Goal: Task Accomplishment & Management: Manage account settings

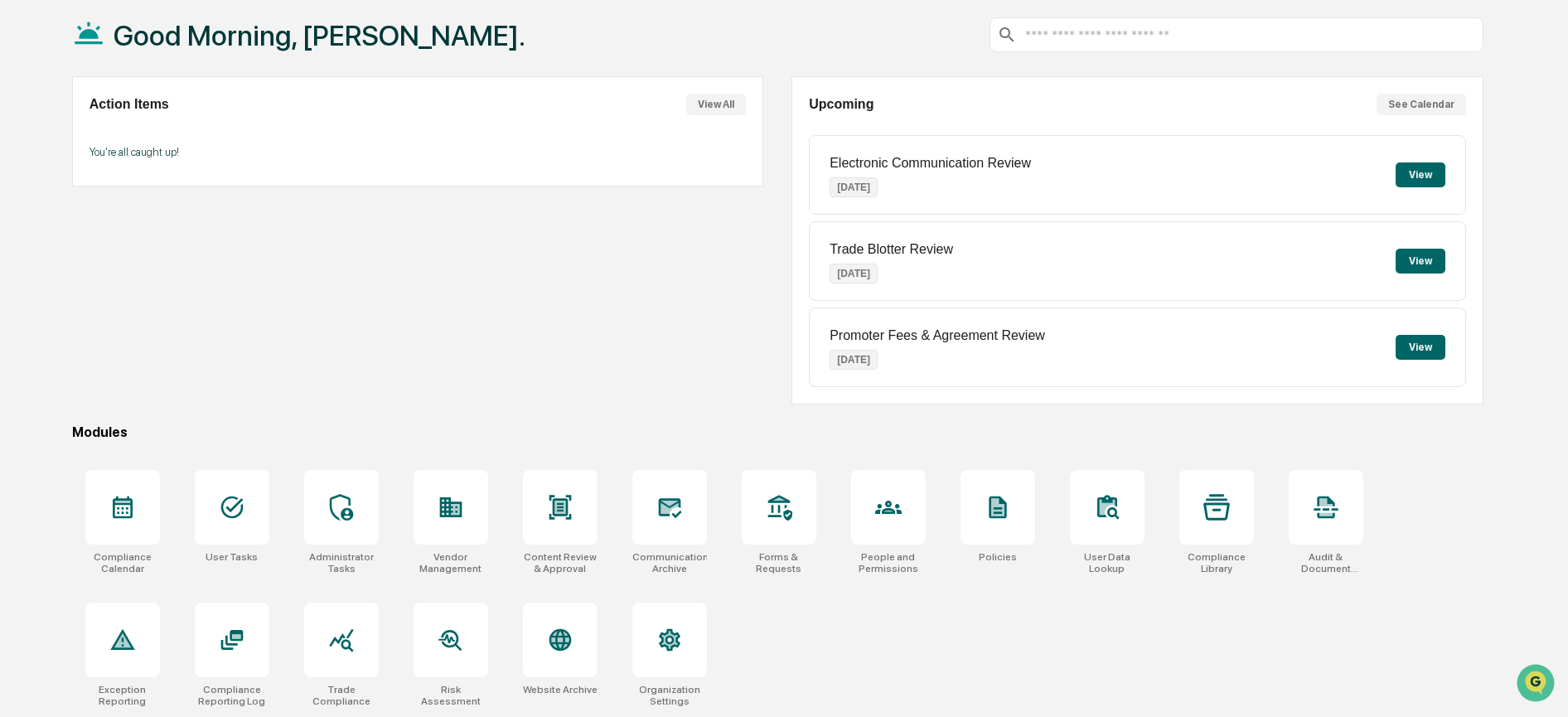
scroll to position [102, 0]
click at [129, 498] on icon at bounding box center [122, 506] width 27 height 27
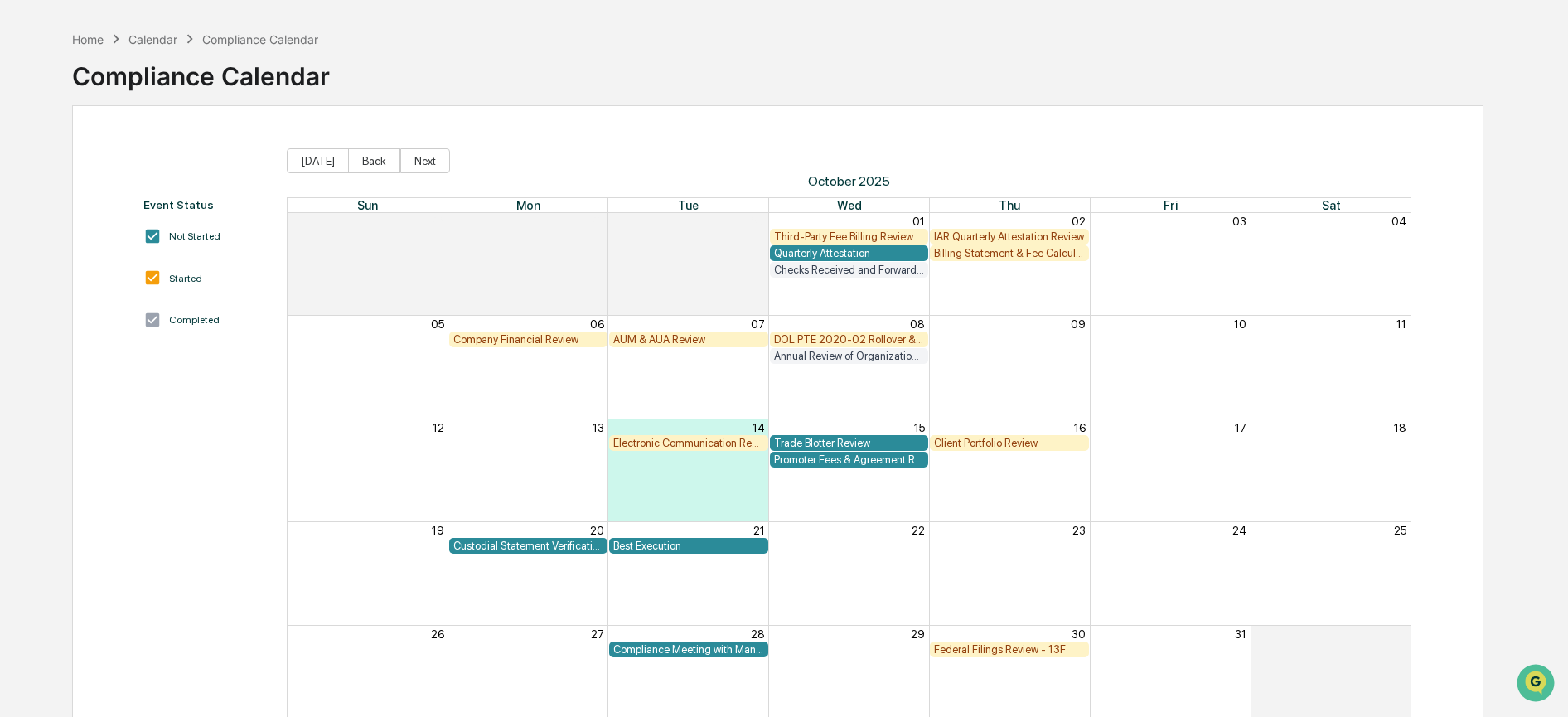
scroll to position [125, 0]
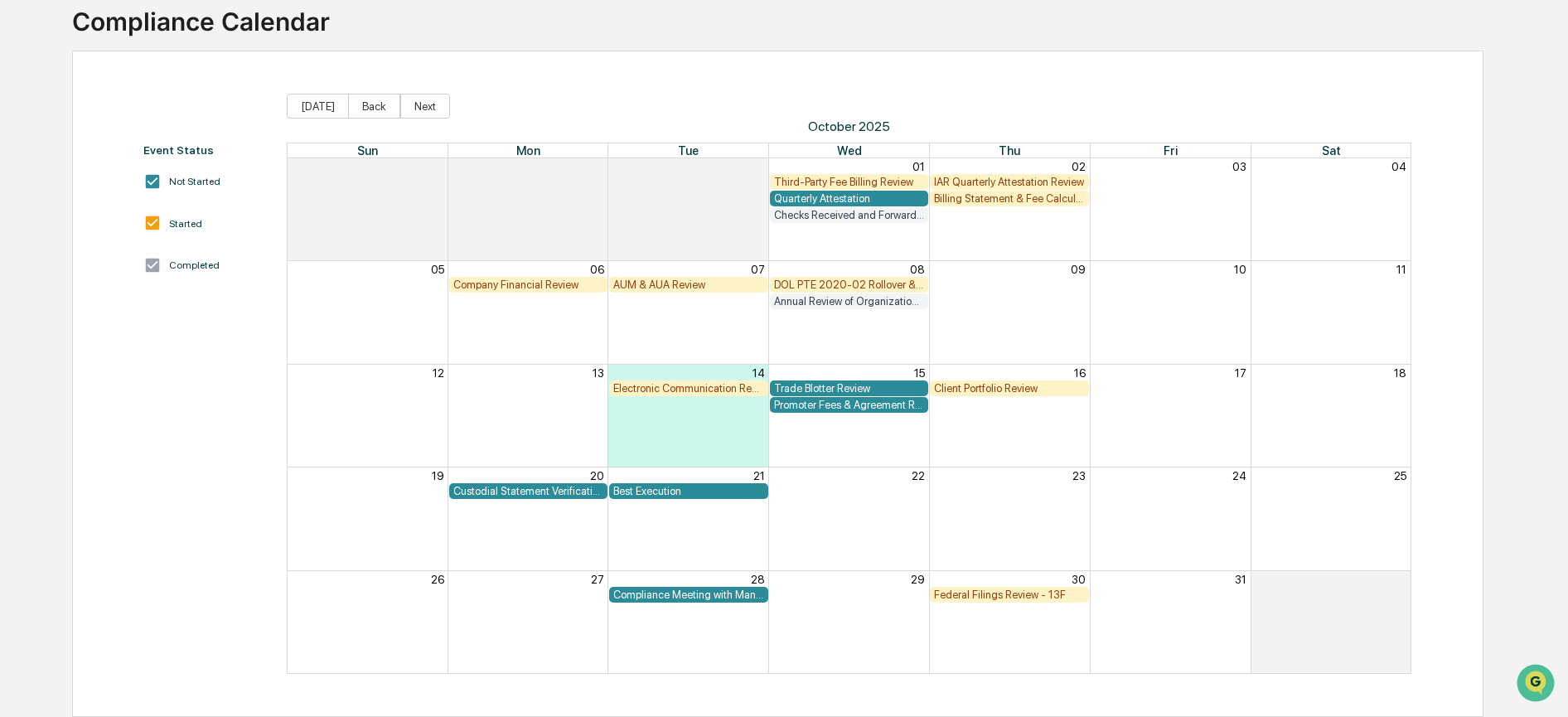
click at [707, 382] on div "Electronic Communication Review" at bounding box center [688, 388] width 151 height 12
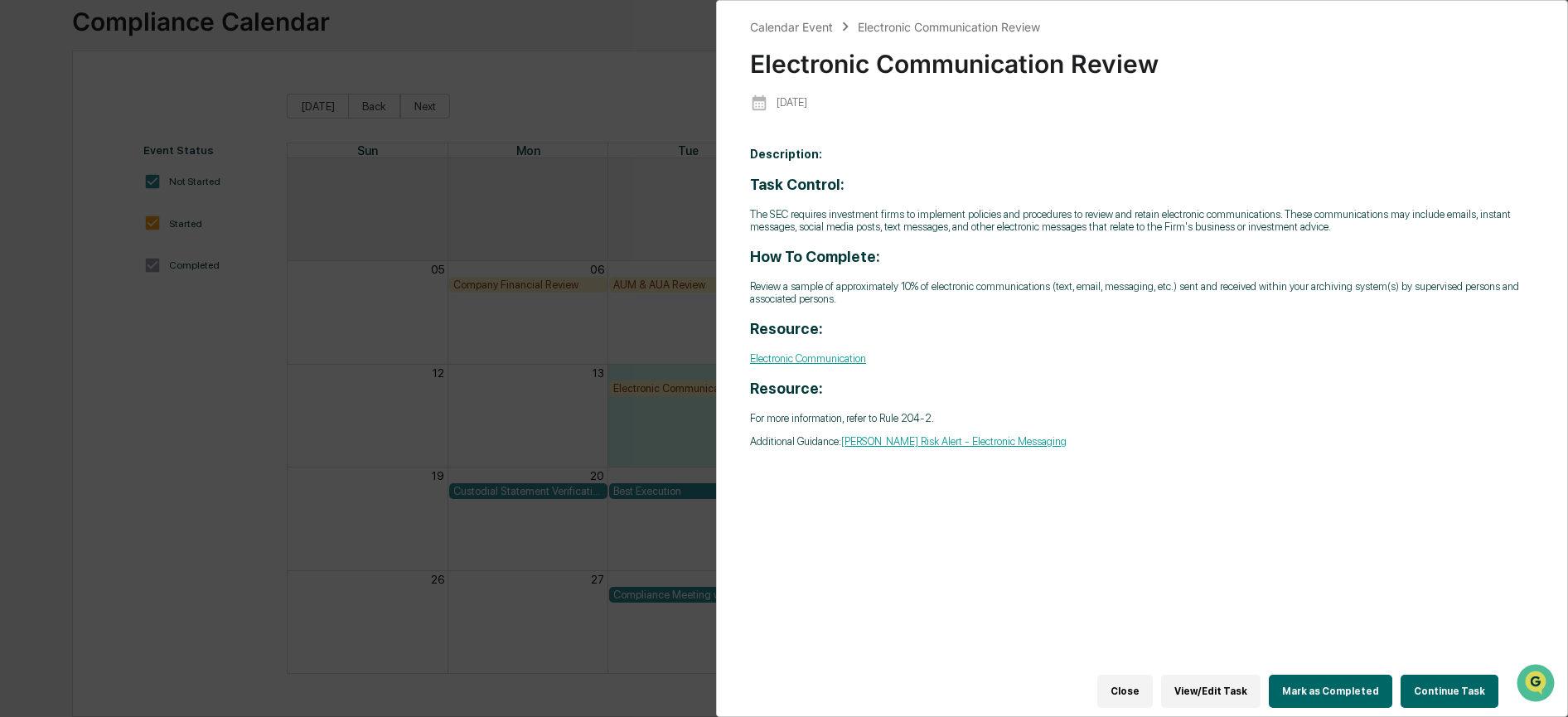
click at [1340, 674] on button "Mark as Completed" at bounding box center [1330, 691] width 123 height 33
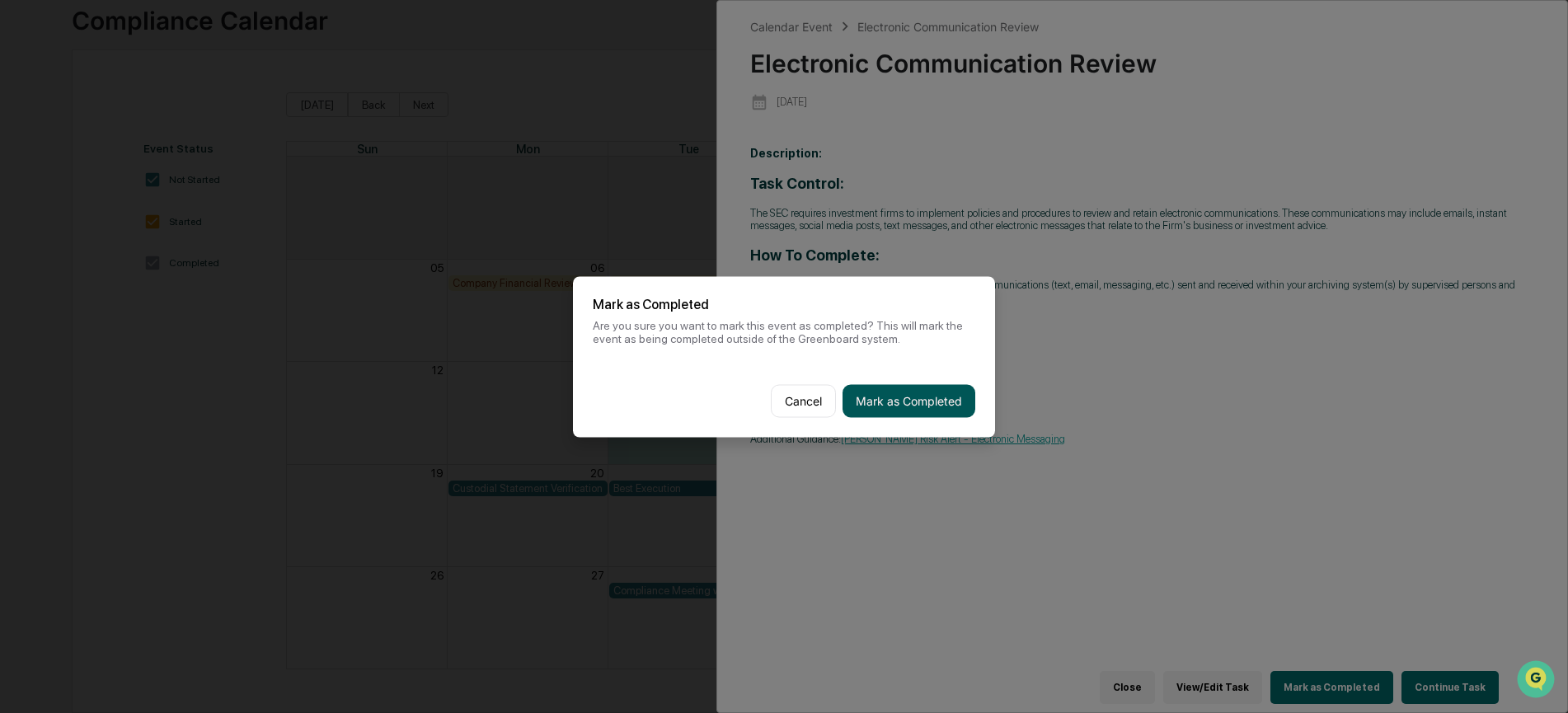
click at [922, 396] on button "Mark as Completed" at bounding box center [909, 400] width 133 height 33
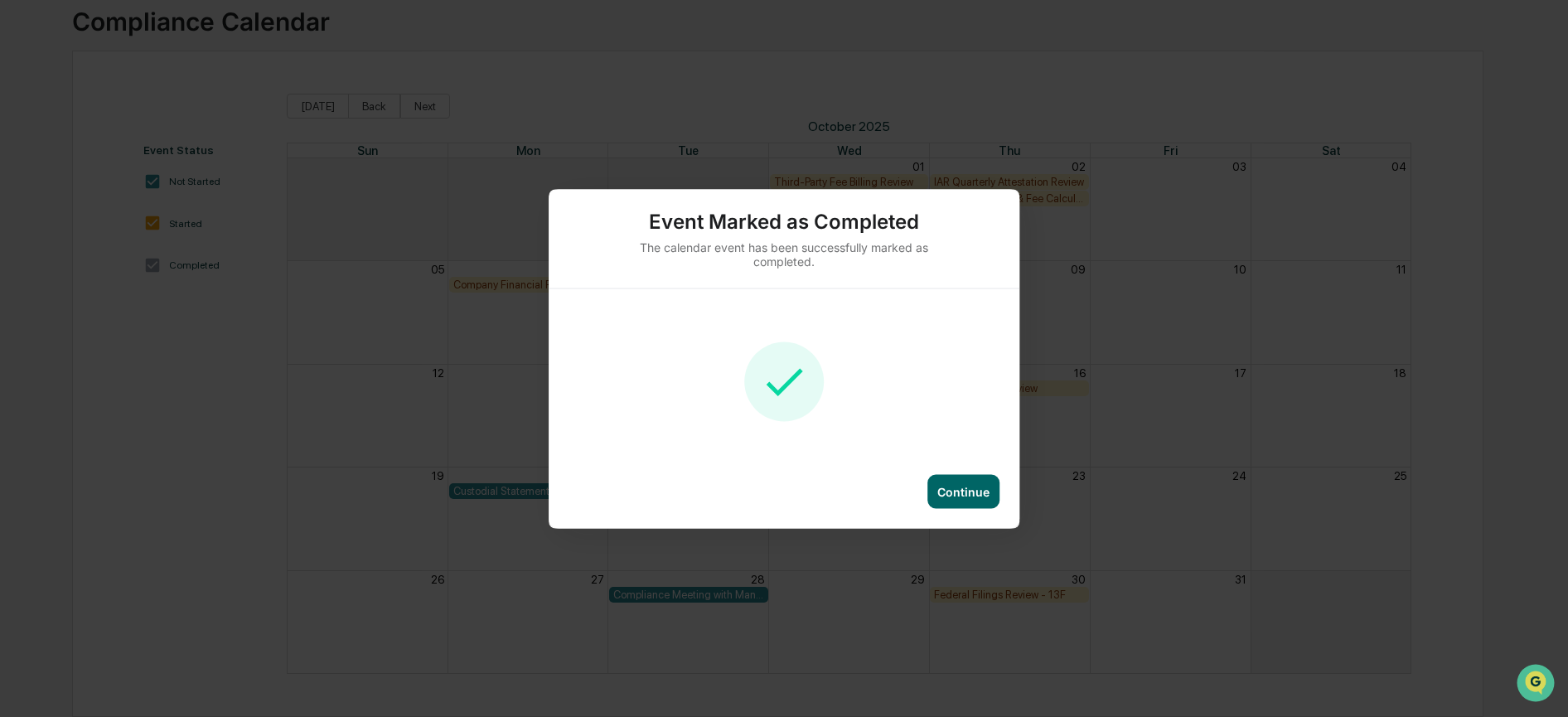
scroll to position [0, 0]
click at [958, 497] on div "Continue" at bounding box center [963, 491] width 52 height 14
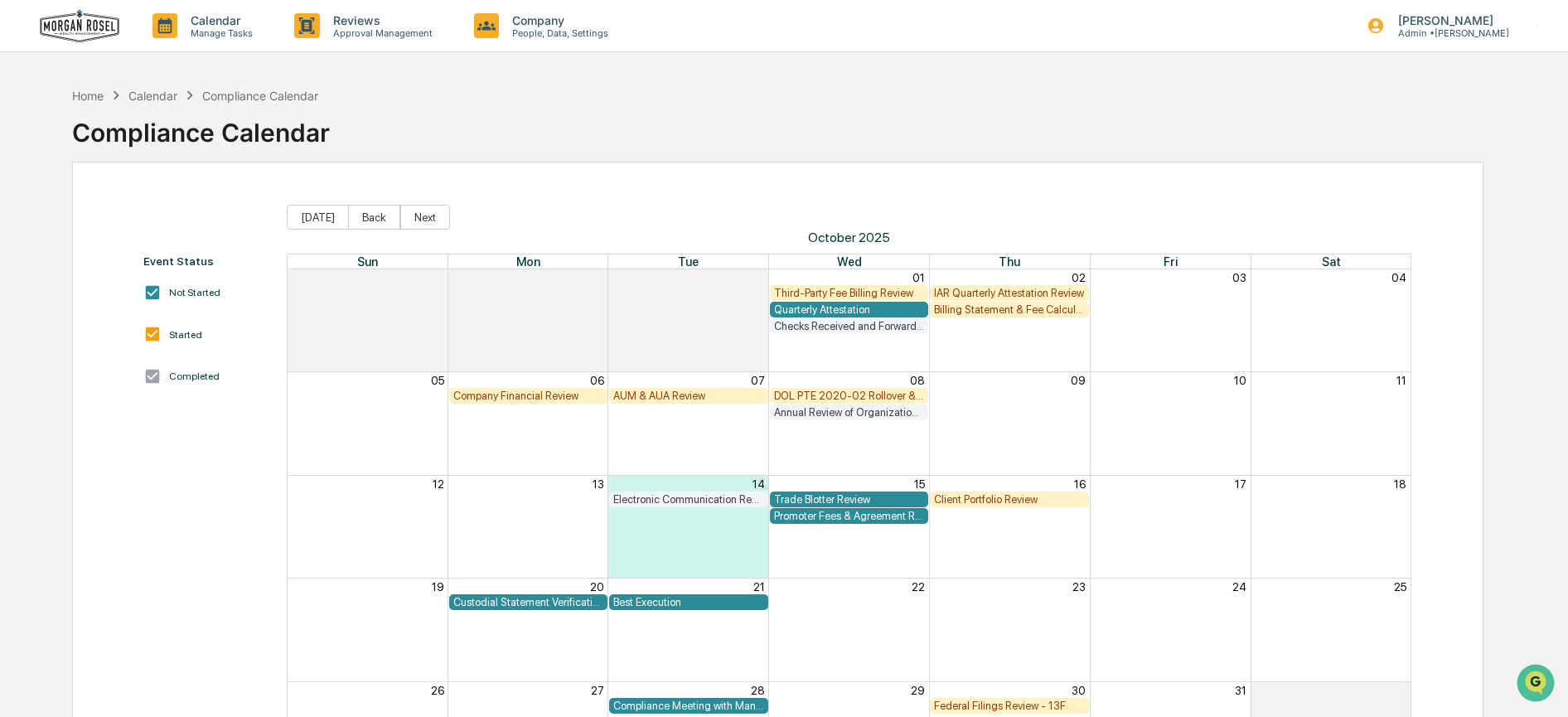
click at [89, 28] on img at bounding box center [80, 26] width 80 height 34
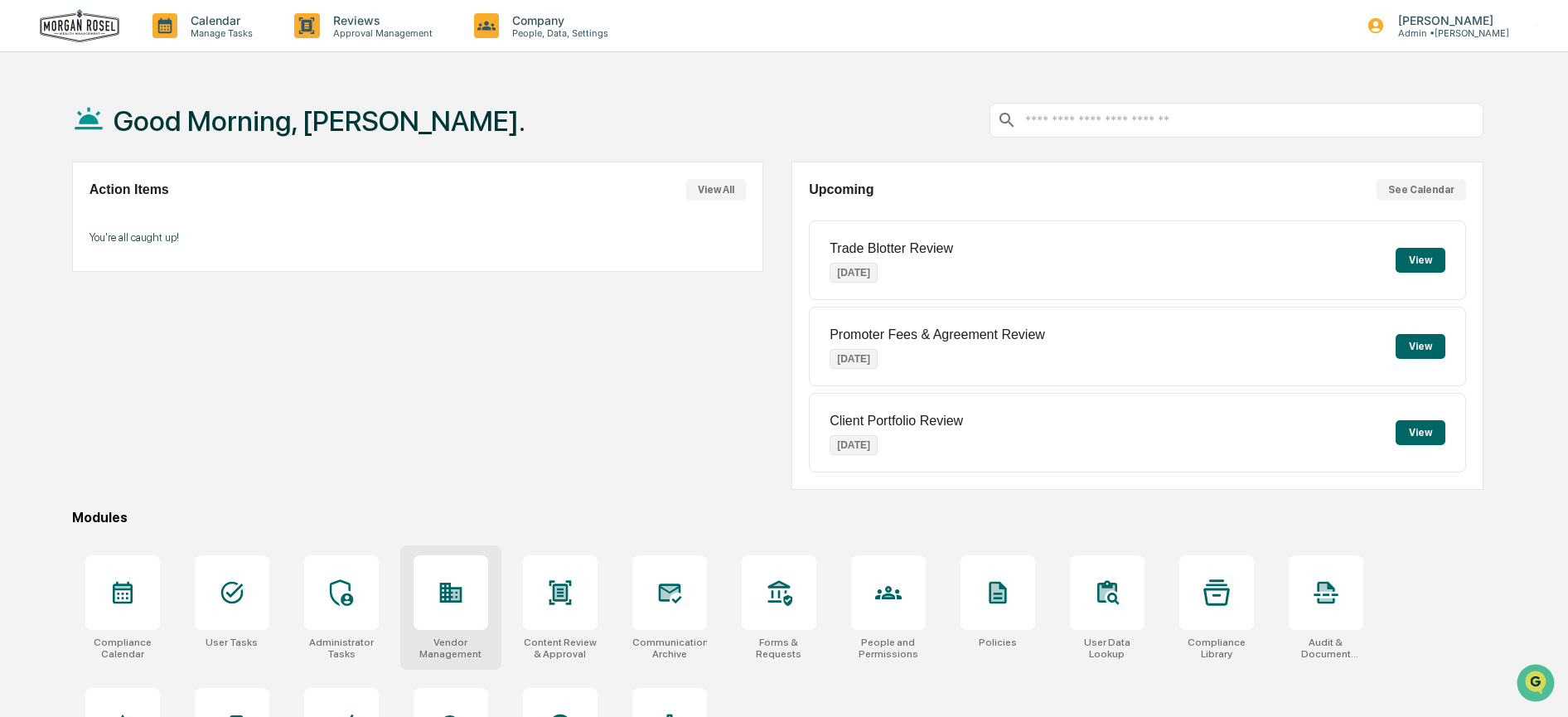
scroll to position [102, 0]
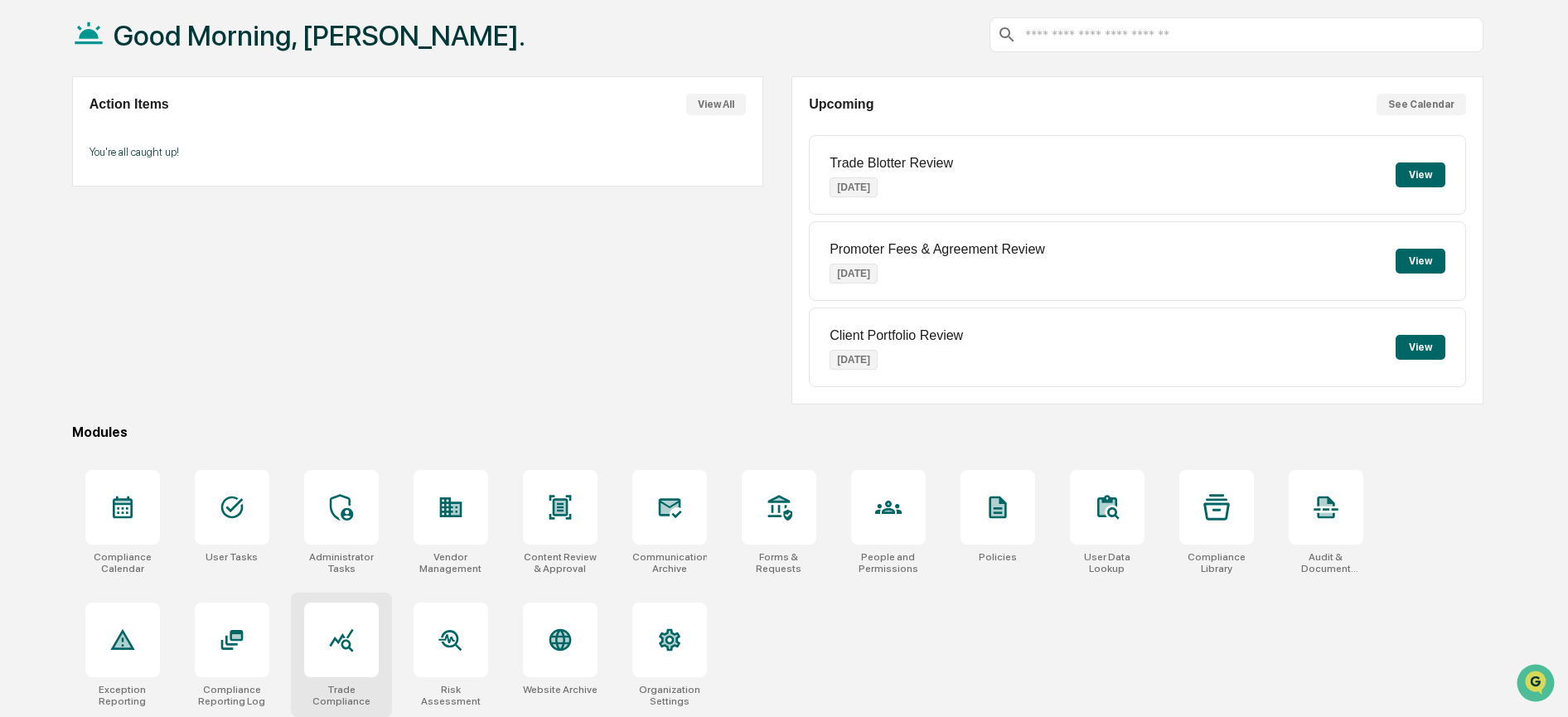
click at [346, 626] on icon at bounding box center [341, 639] width 27 height 27
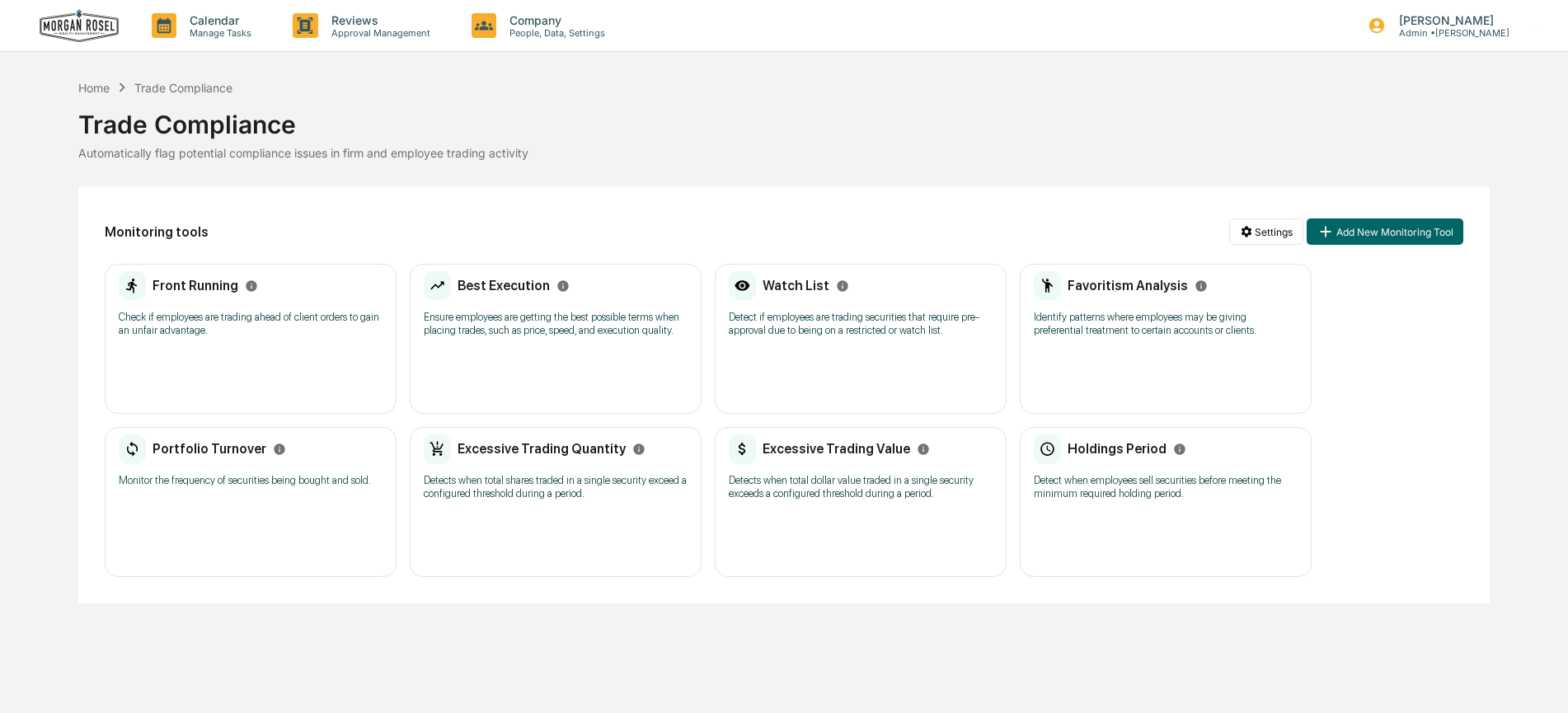
click at [212, 321] on p "Check if employees are trading ahead of client orders to gain an unfair advanta…" at bounding box center [251, 324] width 264 height 27
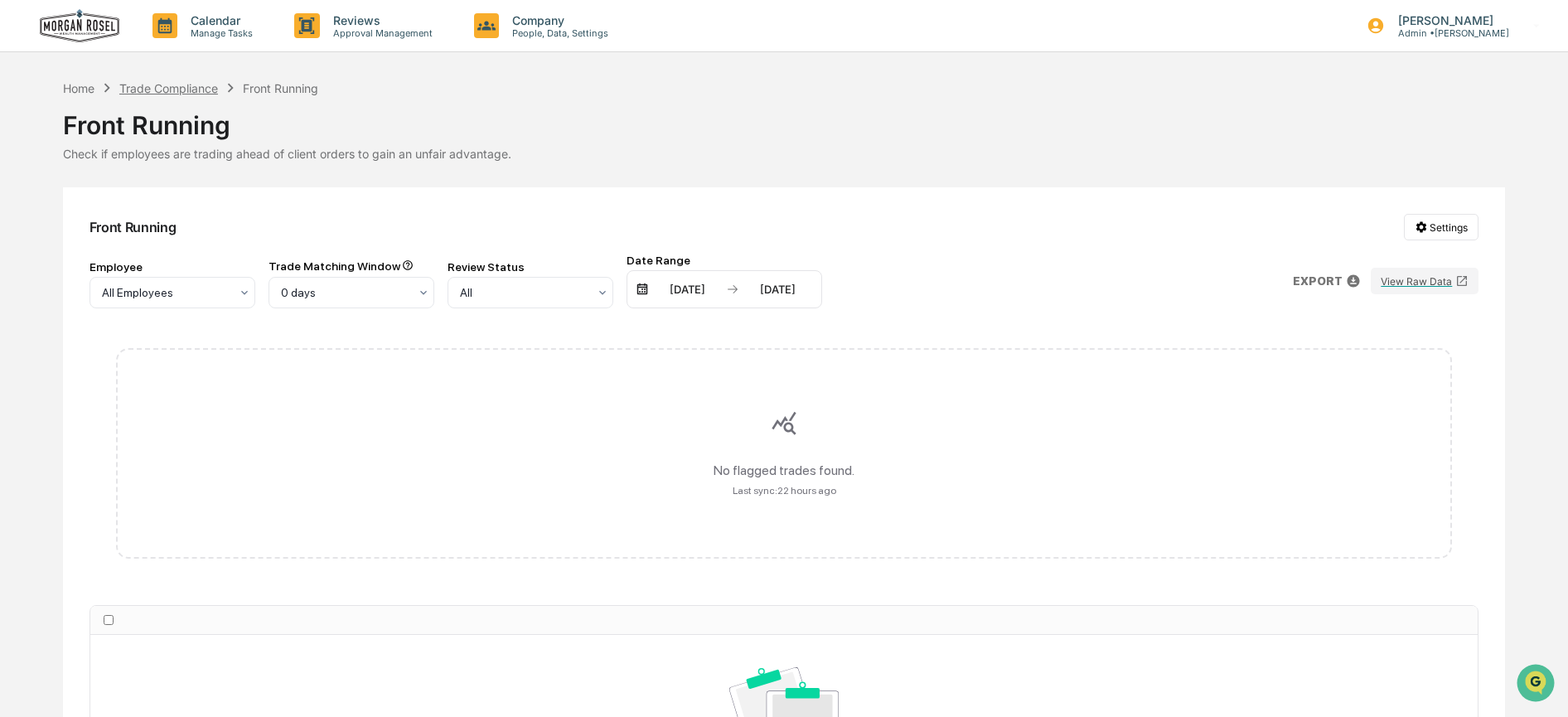
click at [156, 83] on div "Trade Compliance" at bounding box center [169, 88] width 98 height 14
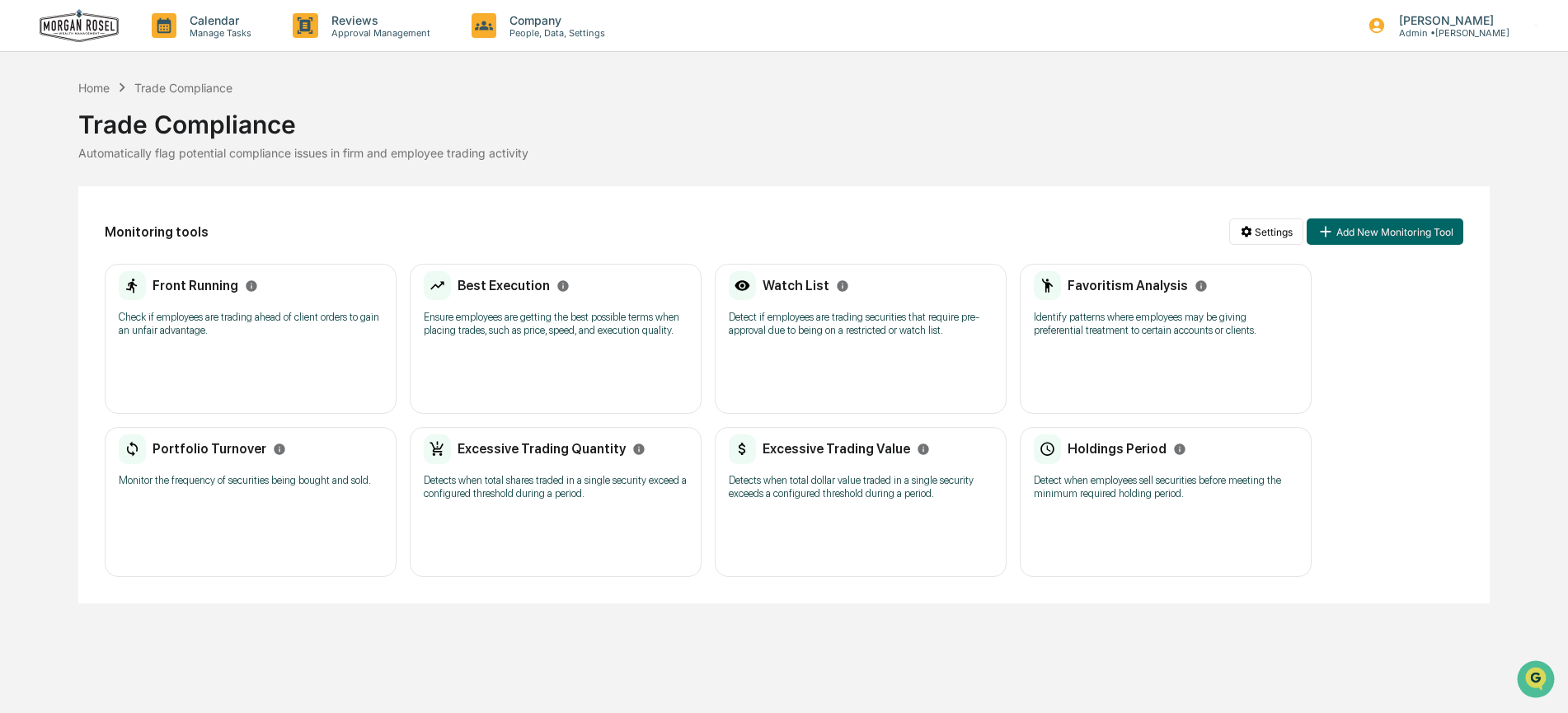
click at [525, 324] on p "Ensure employees are getting the best possible terms when placing trades, such …" at bounding box center [556, 324] width 264 height 27
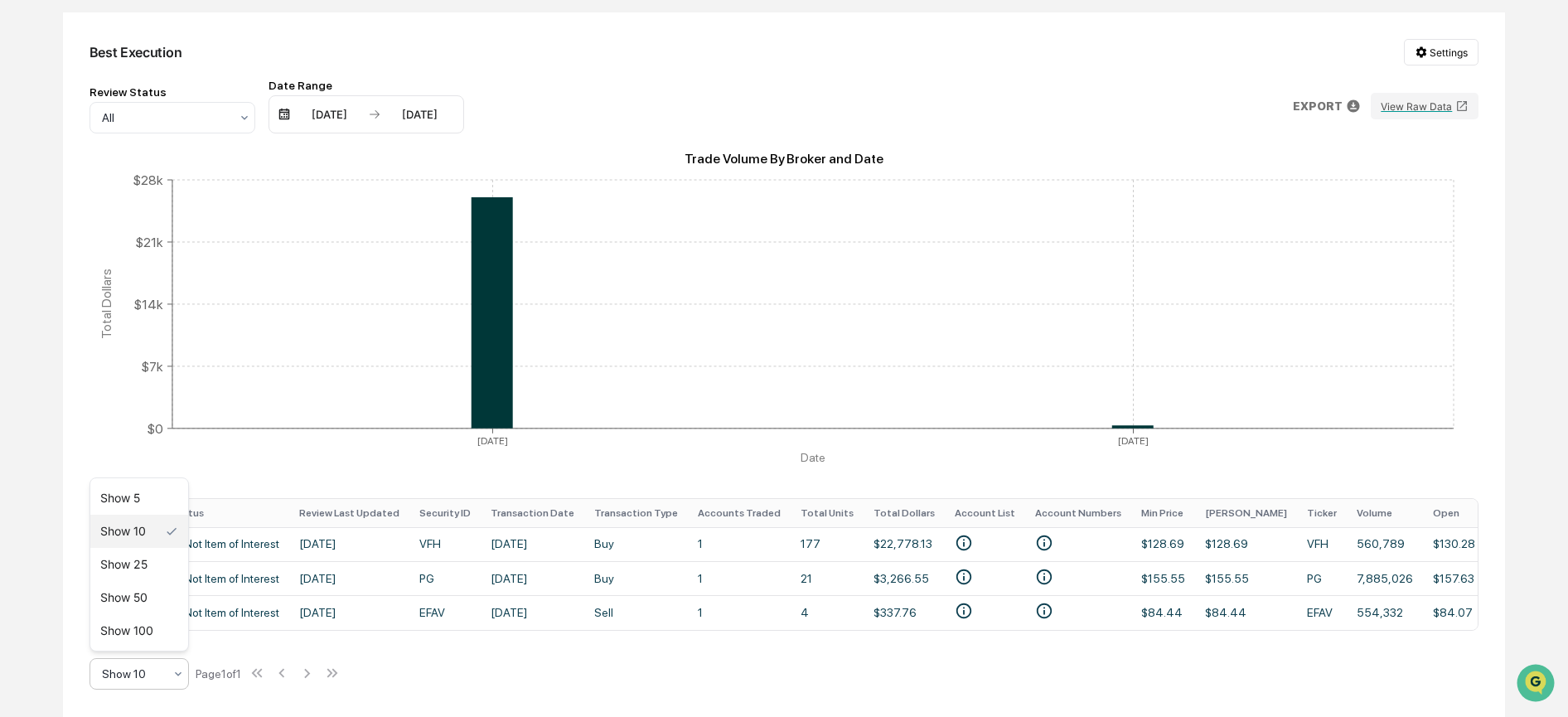
click at [129, 673] on div at bounding box center [133, 673] width 61 height 17
click at [130, 633] on div "Show 100" at bounding box center [138, 631] width 97 height 33
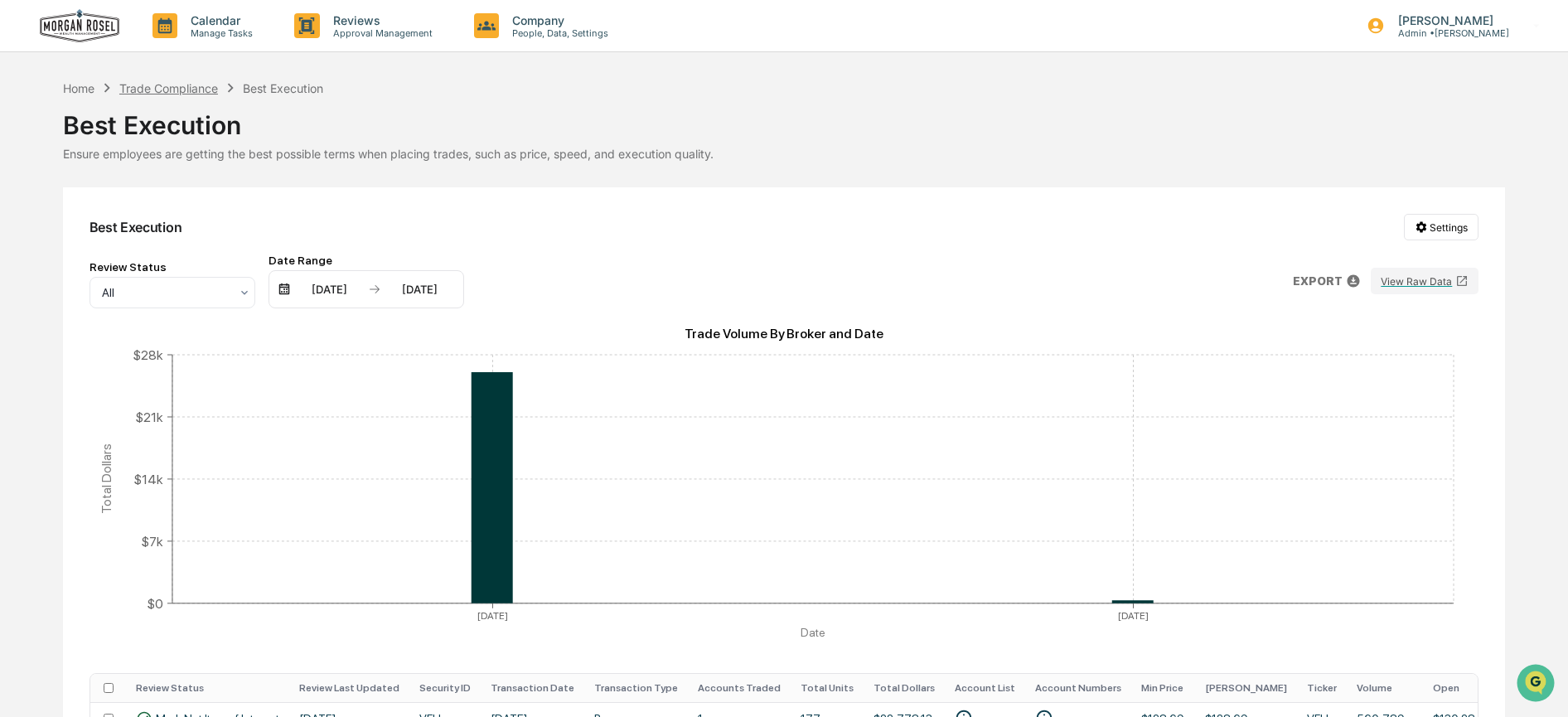
click at [200, 90] on div "Trade Compliance" at bounding box center [169, 88] width 98 height 14
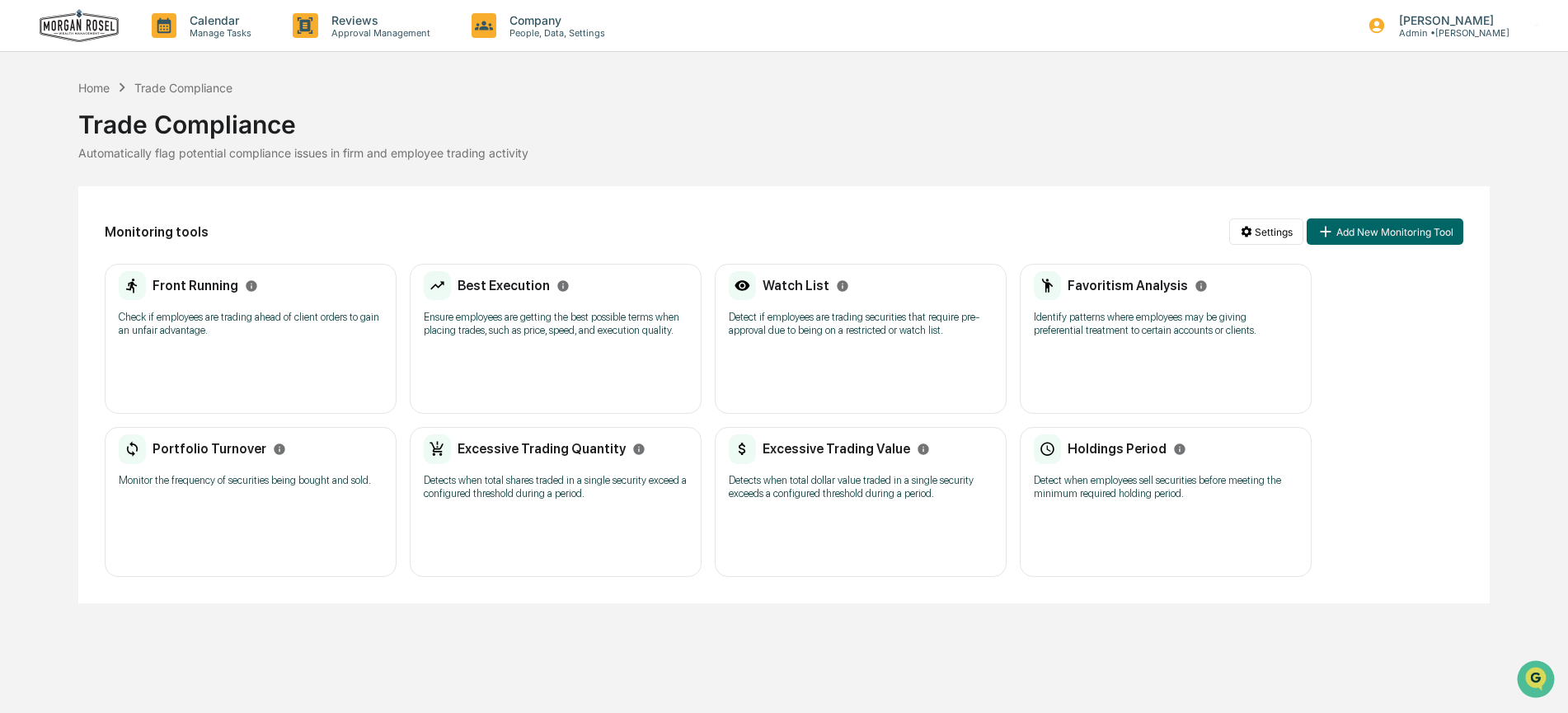
click at [837, 316] on p "Detect if employees are trading securities that require pre-approval due to bei…" at bounding box center [861, 324] width 264 height 27
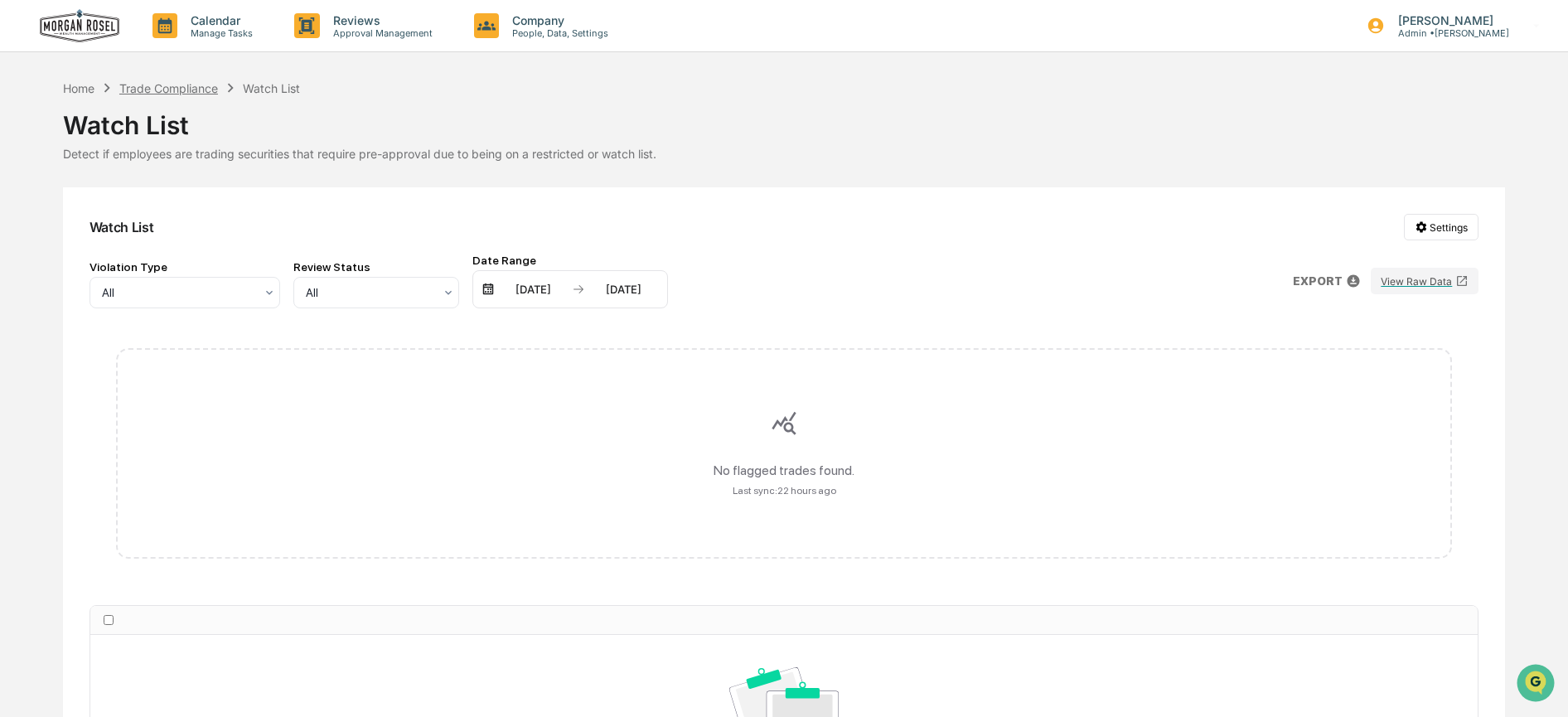
click at [191, 88] on div "Trade Compliance" at bounding box center [169, 88] width 98 height 14
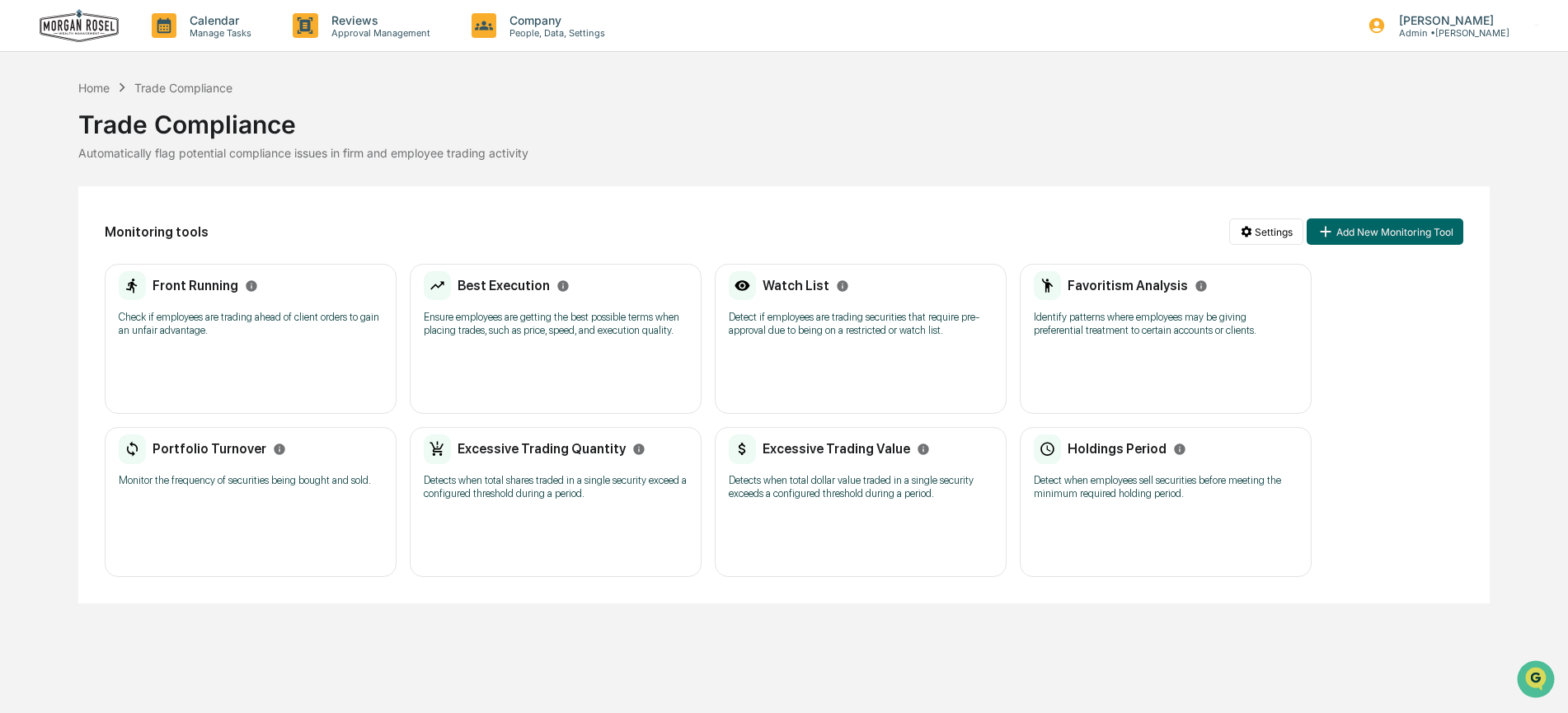
click at [1107, 317] on p "Identify patterns where employees may be giving preferential treatment to certa…" at bounding box center [1166, 324] width 264 height 27
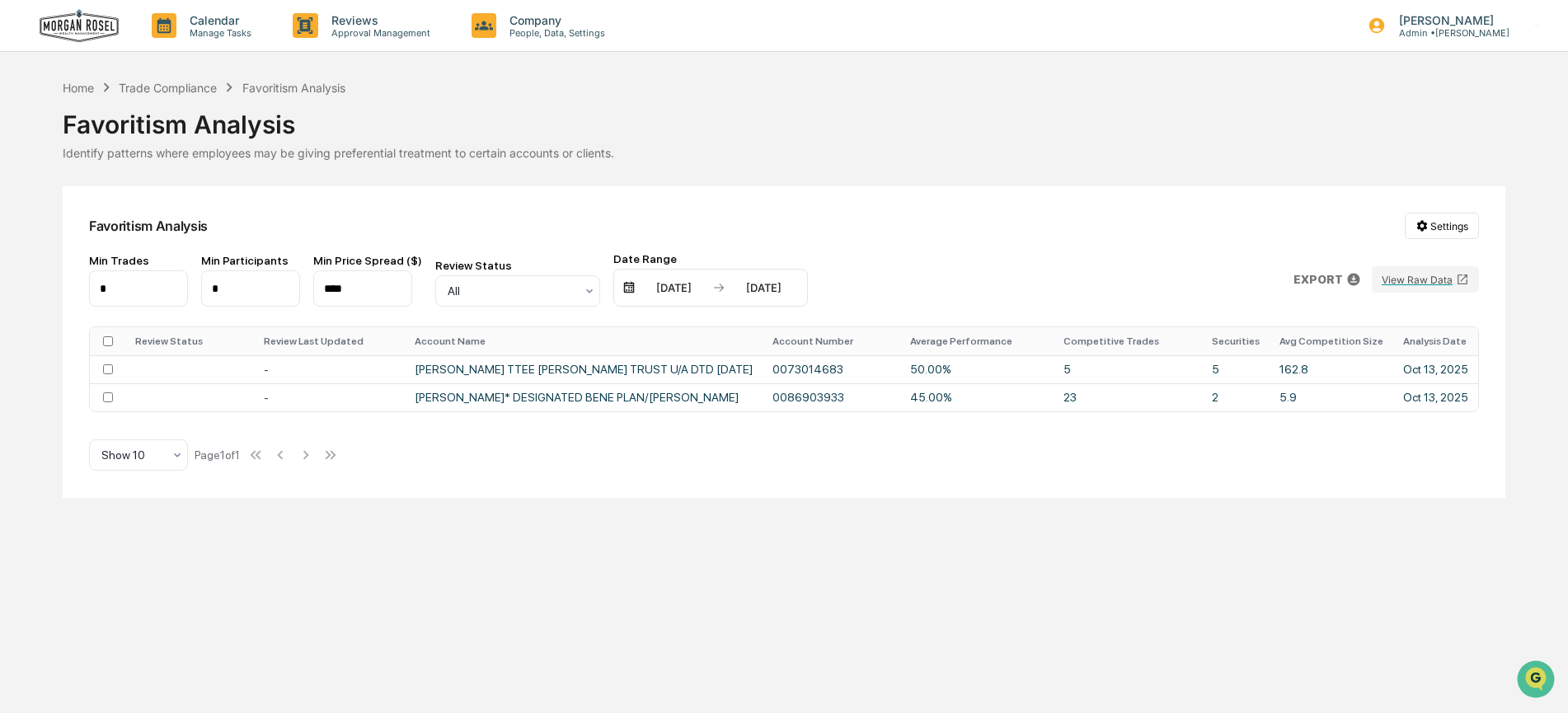
click at [184, 79] on div "Home Trade Compliance Favoritism Analysis" at bounding box center [204, 88] width 282 height 18
click at [184, 77] on div "Calendar Manage Tasks Reviews Approval Management Company People, Data, Setting…" at bounding box center [784, 356] width 1568 height 713
click at [183, 87] on div "Trade Compliance" at bounding box center [168, 88] width 98 height 14
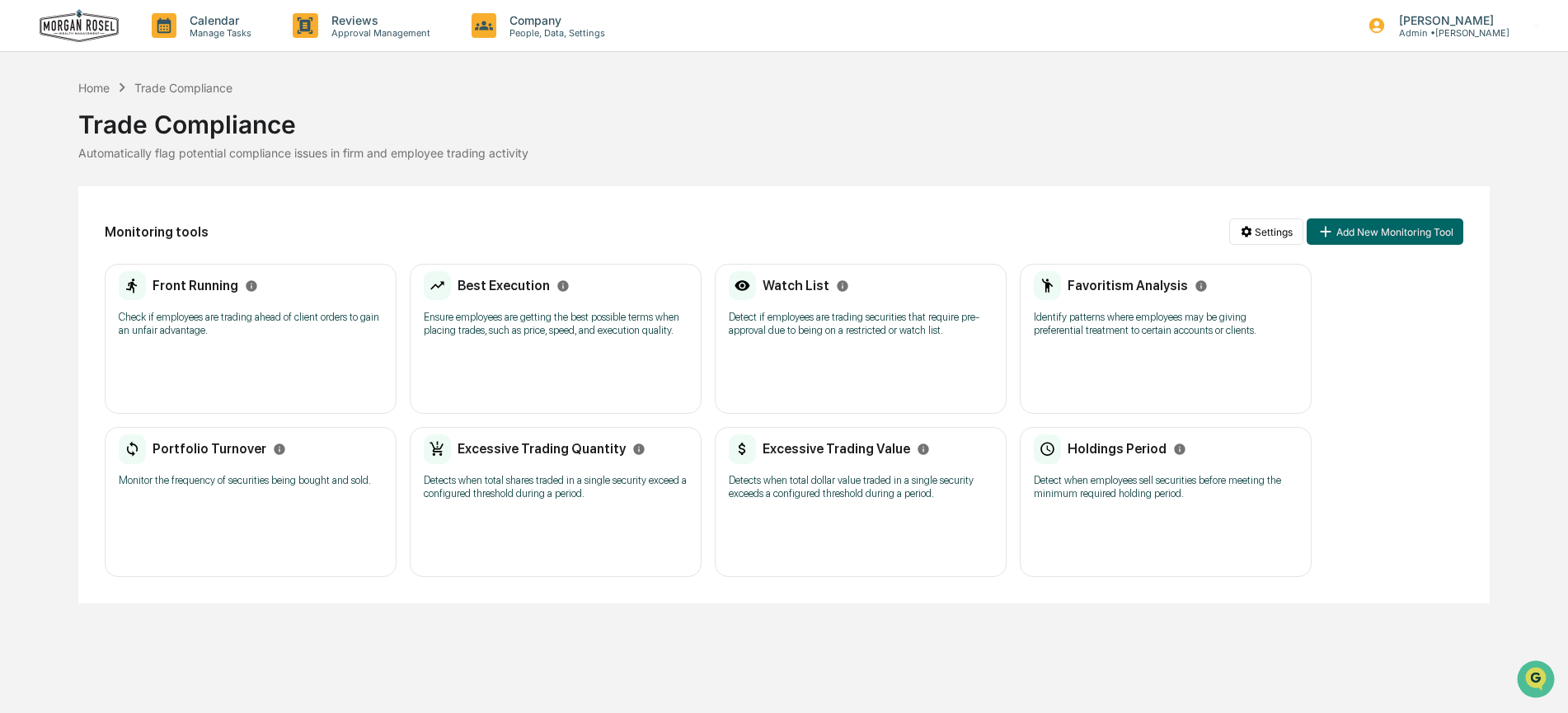
click at [200, 468] on div "Portfolio Turnover Monitor the frequency of securities being bought and sold." at bounding box center [251, 466] width 264 height 64
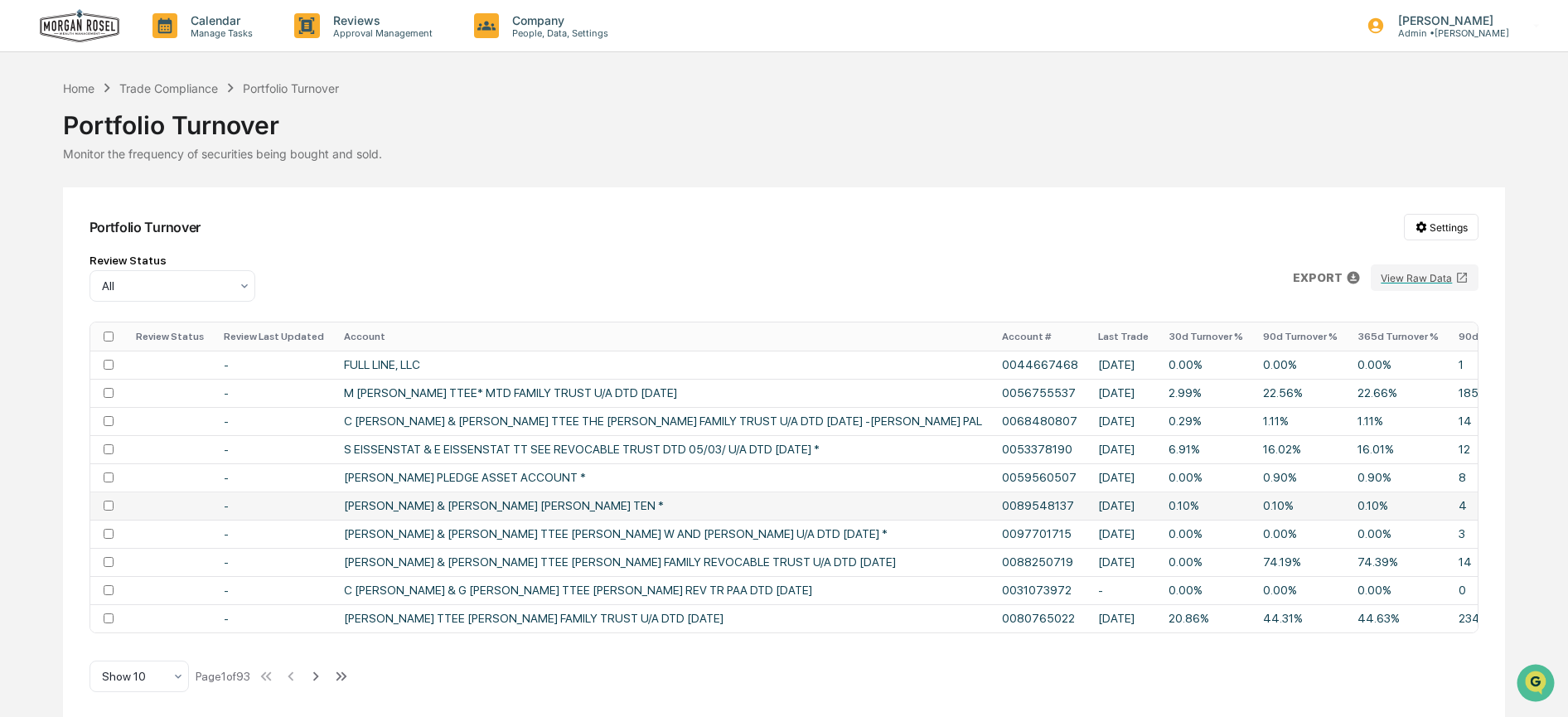
scroll to position [9, 0]
click at [166, 677] on div "Show 10" at bounding box center [133, 673] width 78 height 23
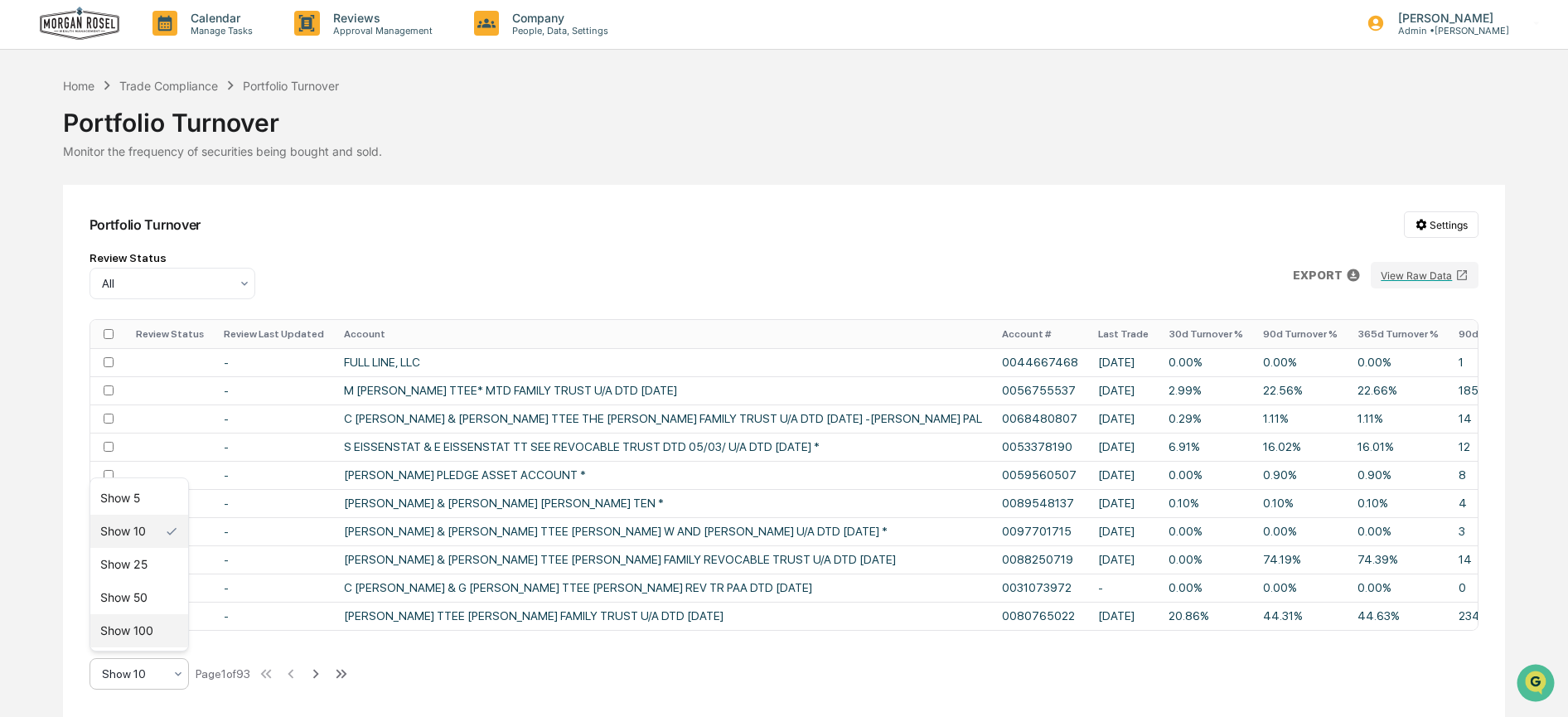
click at [143, 630] on div "Show 100" at bounding box center [138, 631] width 97 height 33
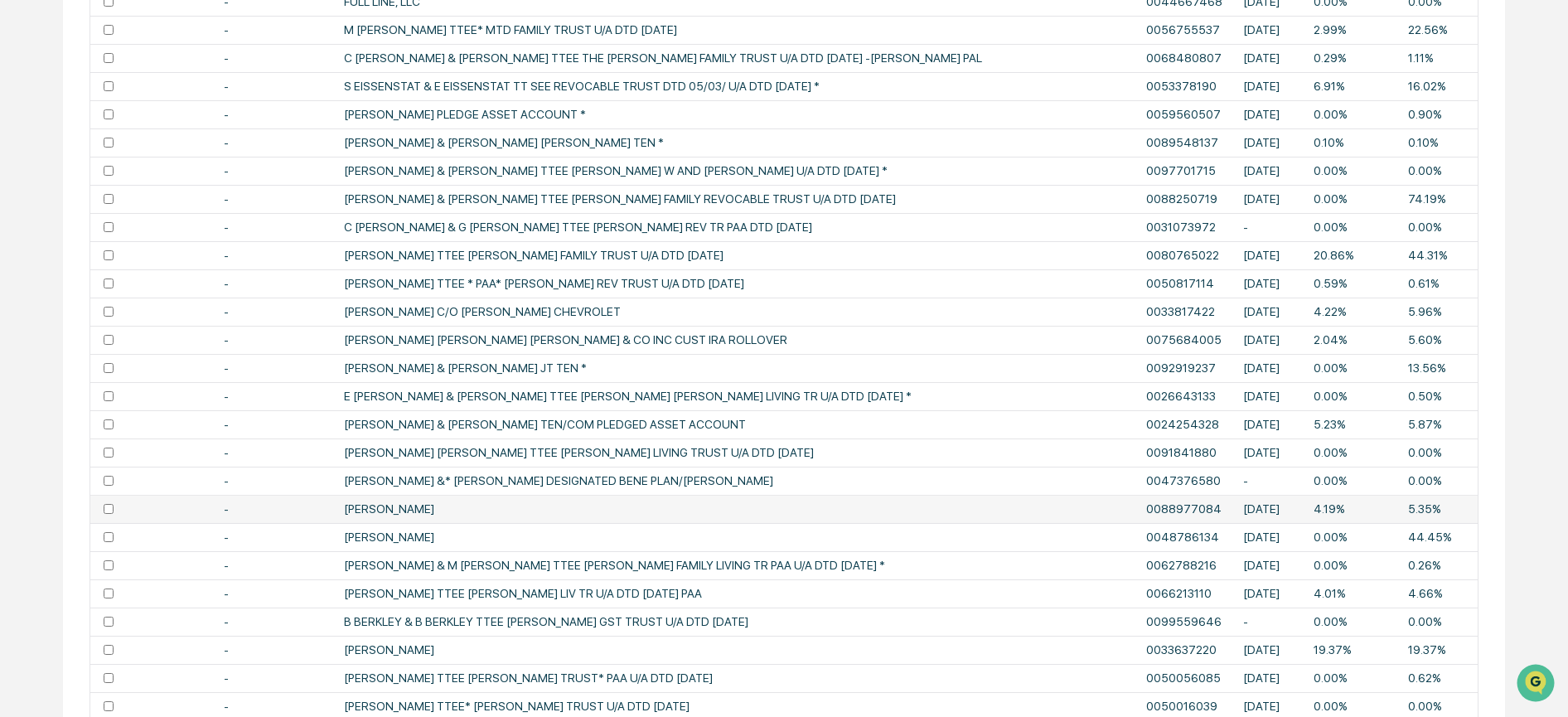
scroll to position [0, 0]
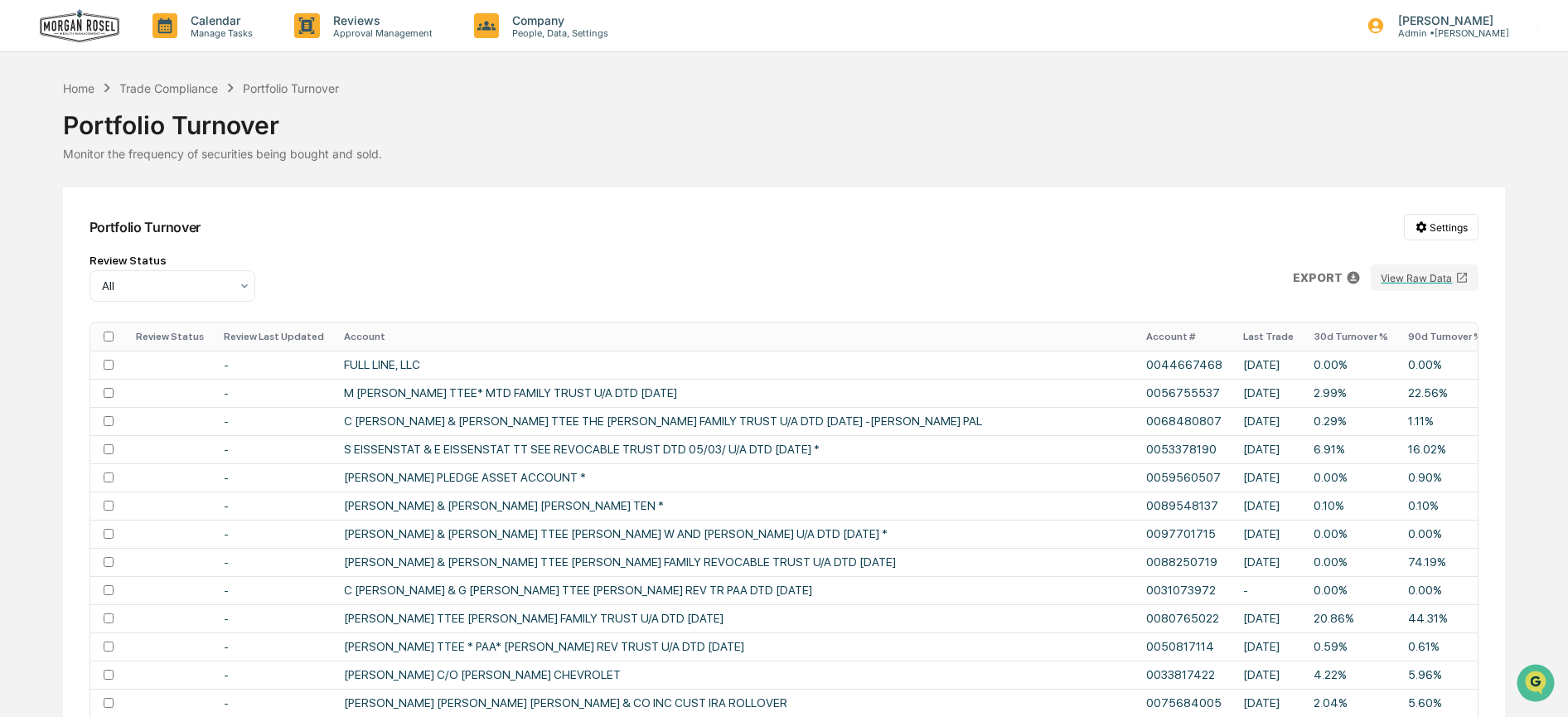
click at [1233, 334] on th "Last Trade" at bounding box center [1268, 336] width 71 height 28
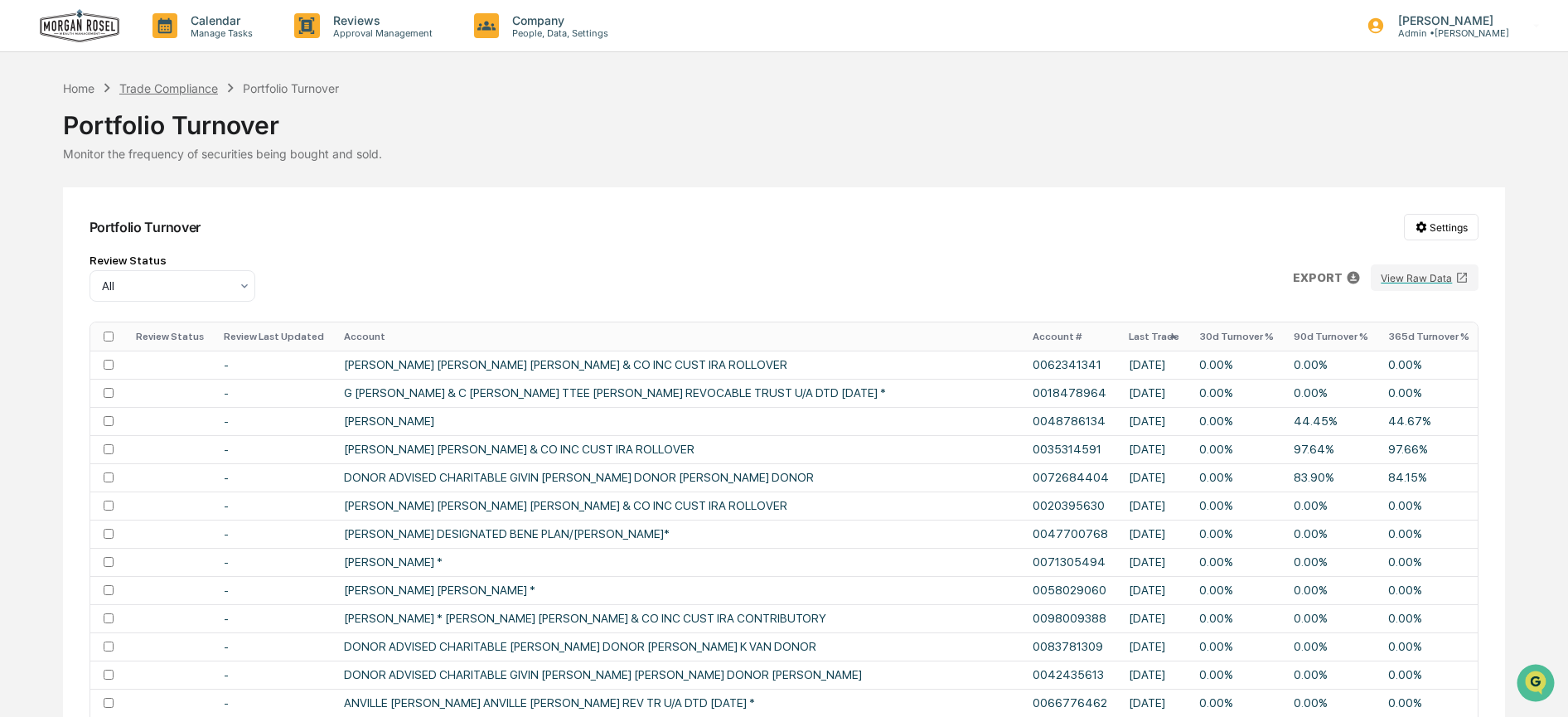
click at [159, 87] on div "Trade Compliance" at bounding box center [169, 88] width 98 height 14
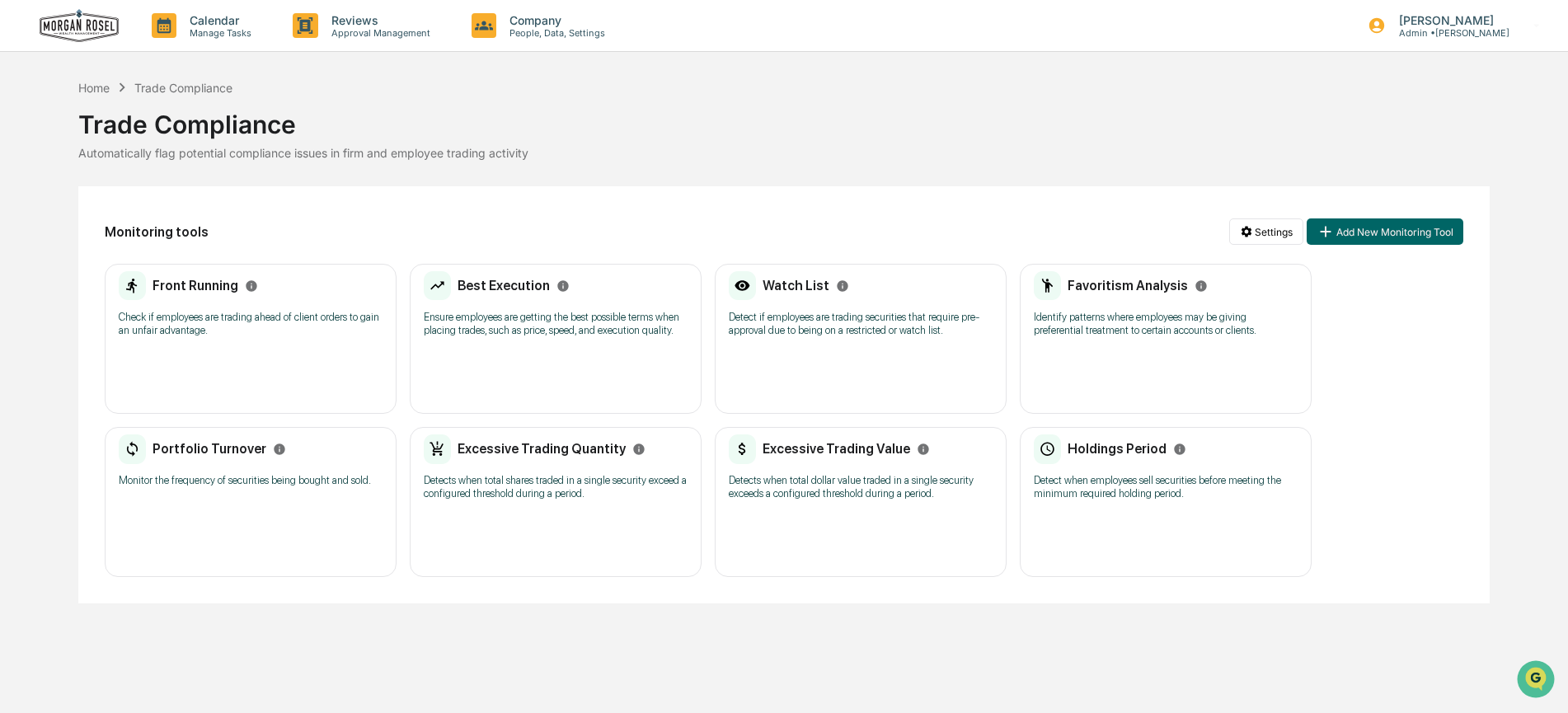
click at [564, 479] on p "Detects when total shares traded in a single security exceed a configured thres…" at bounding box center [556, 487] width 264 height 27
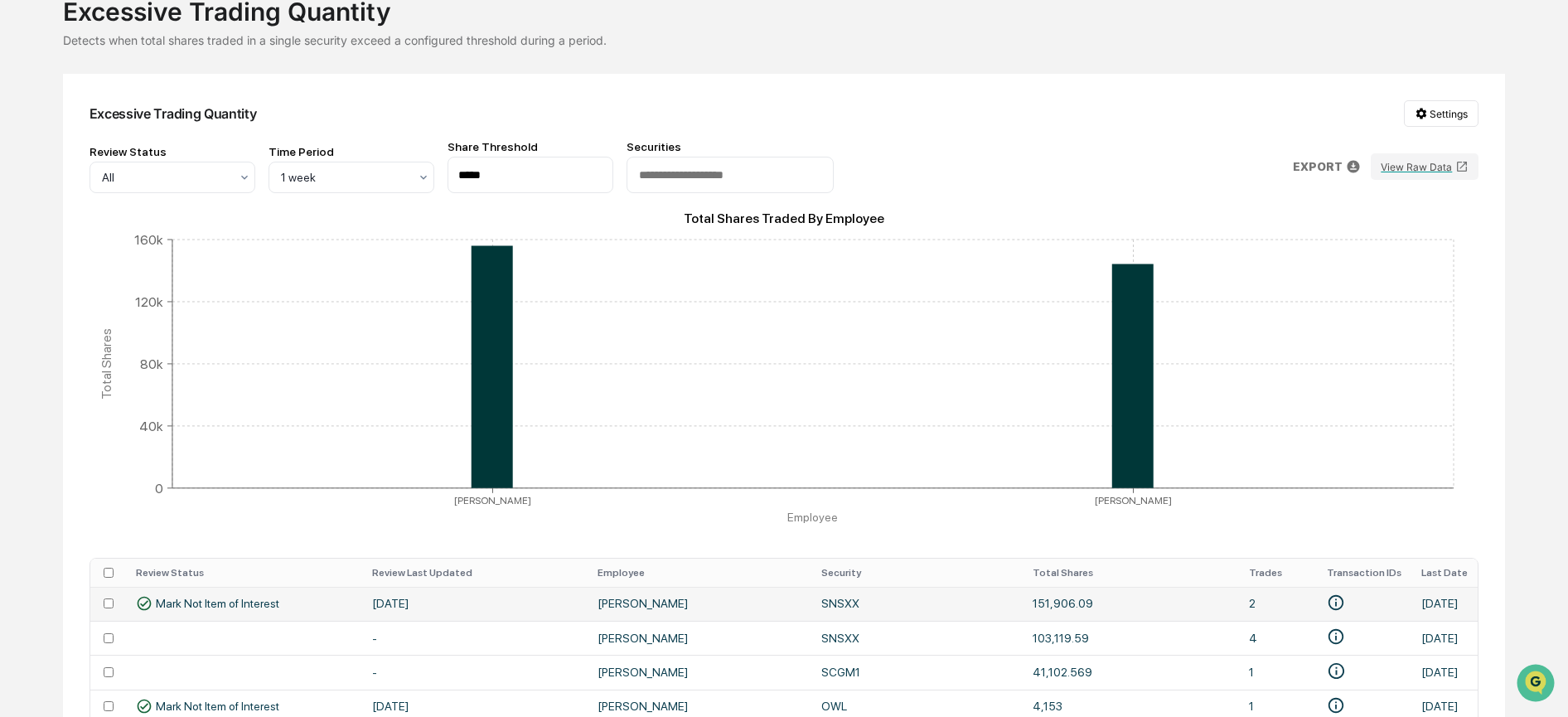
scroll to position [213, 0]
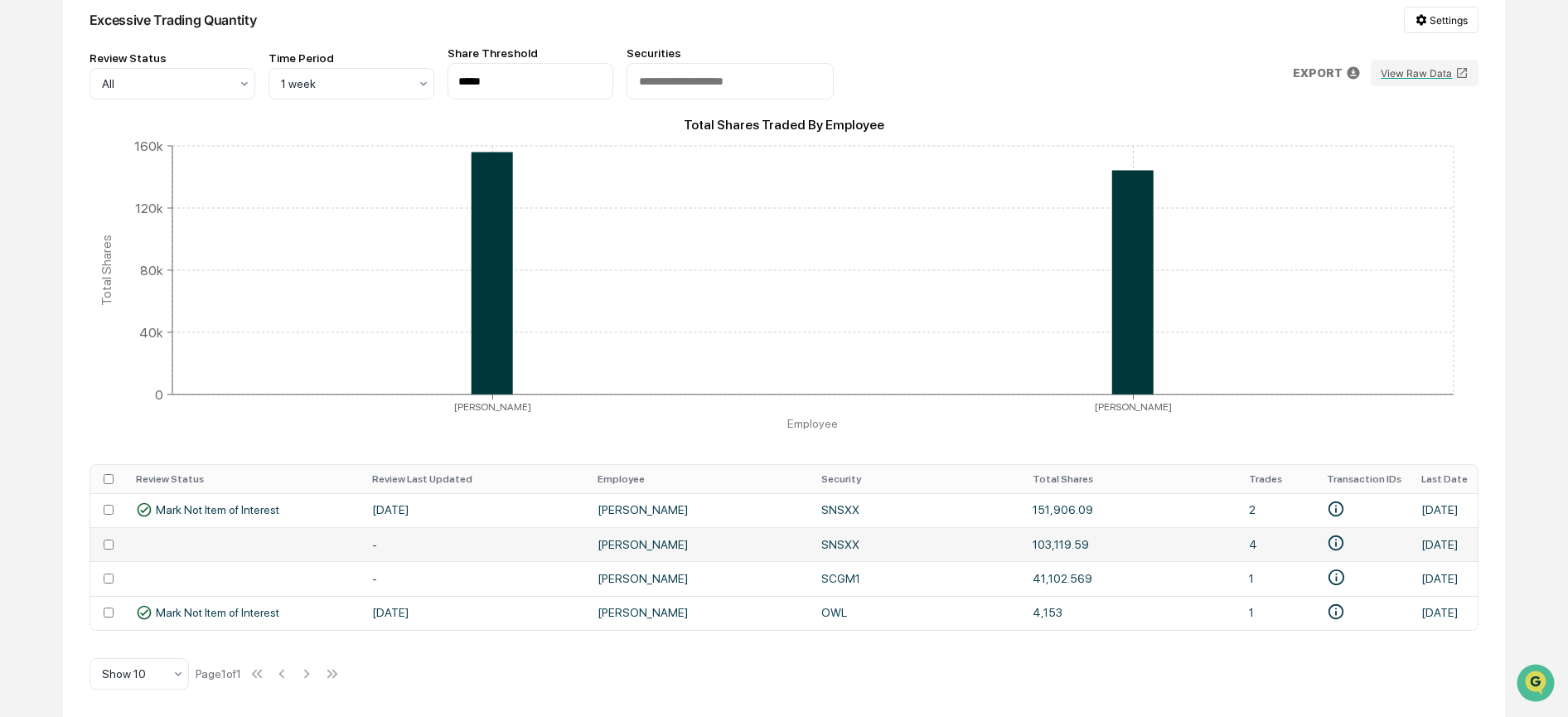
click at [636, 539] on td "David Morgan" at bounding box center [699, 544] width 224 height 34
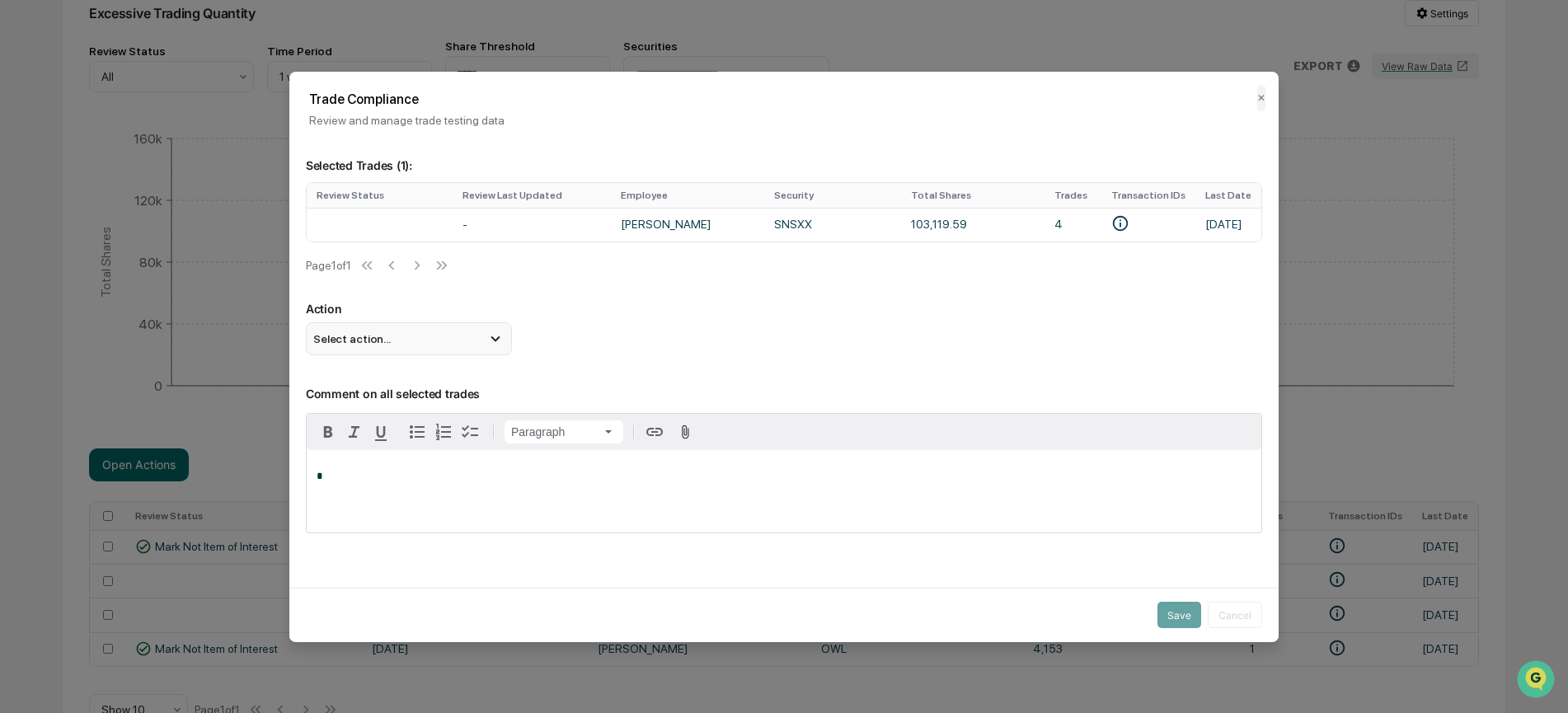
click at [436, 348] on div "Select action..." at bounding box center [408, 339] width 206 height 33
click at [414, 413] on div "Mark Not Item of Interest" at bounding box center [409, 404] width 193 height 18
click at [358, 482] on p "*" at bounding box center [784, 476] width 935 height 12
click at [1174, 603] on button "Save" at bounding box center [1179, 615] width 43 height 27
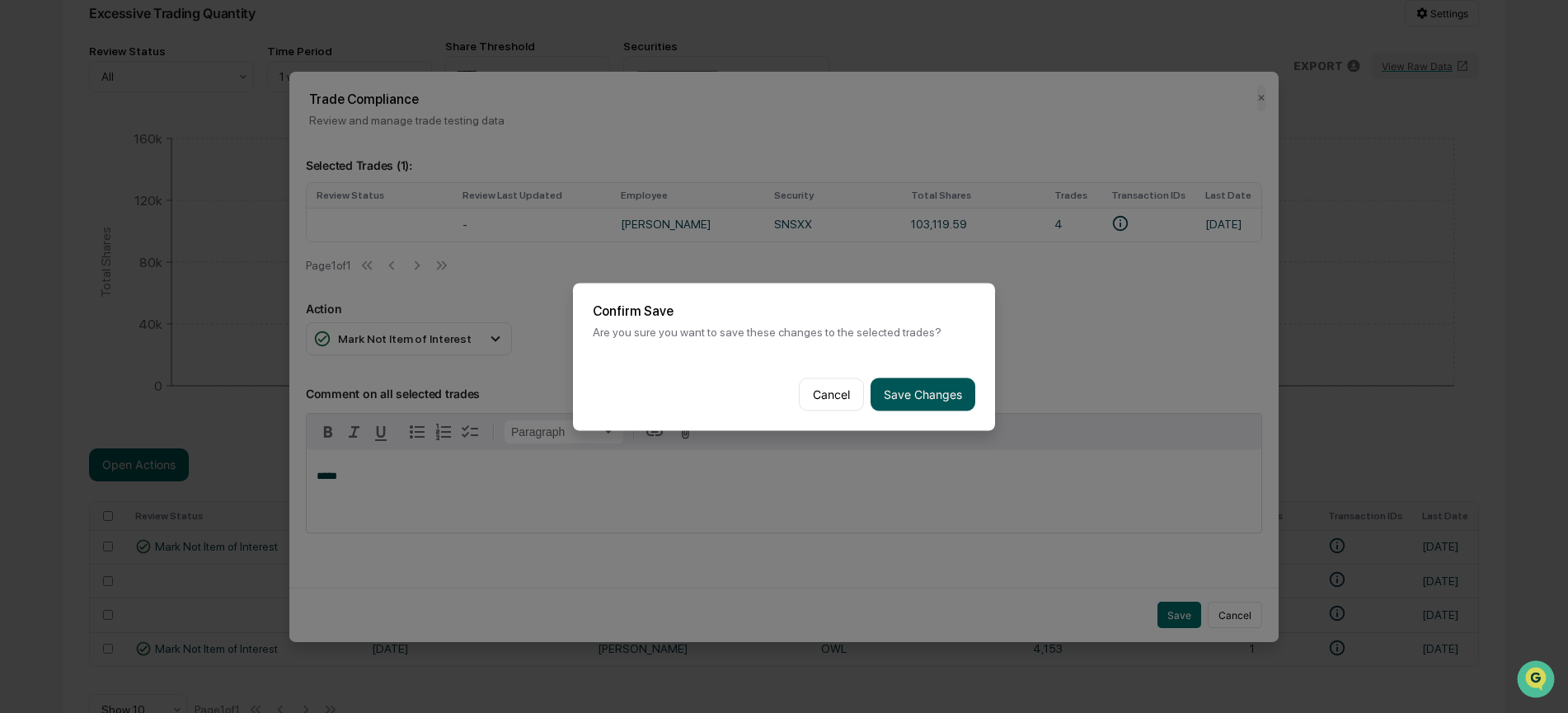
click at [929, 380] on button "Save Changes" at bounding box center [922, 394] width 104 height 33
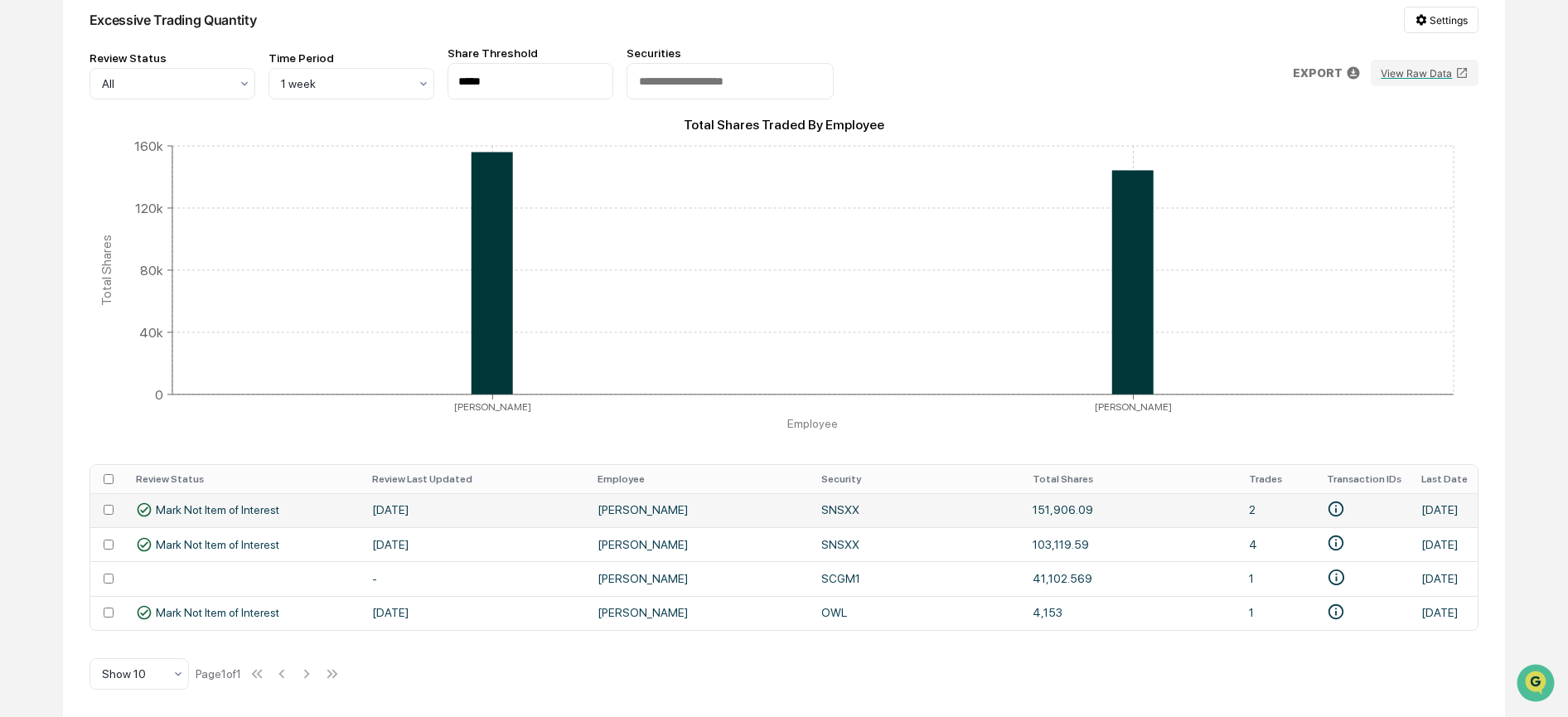
scroll to position [0, 0]
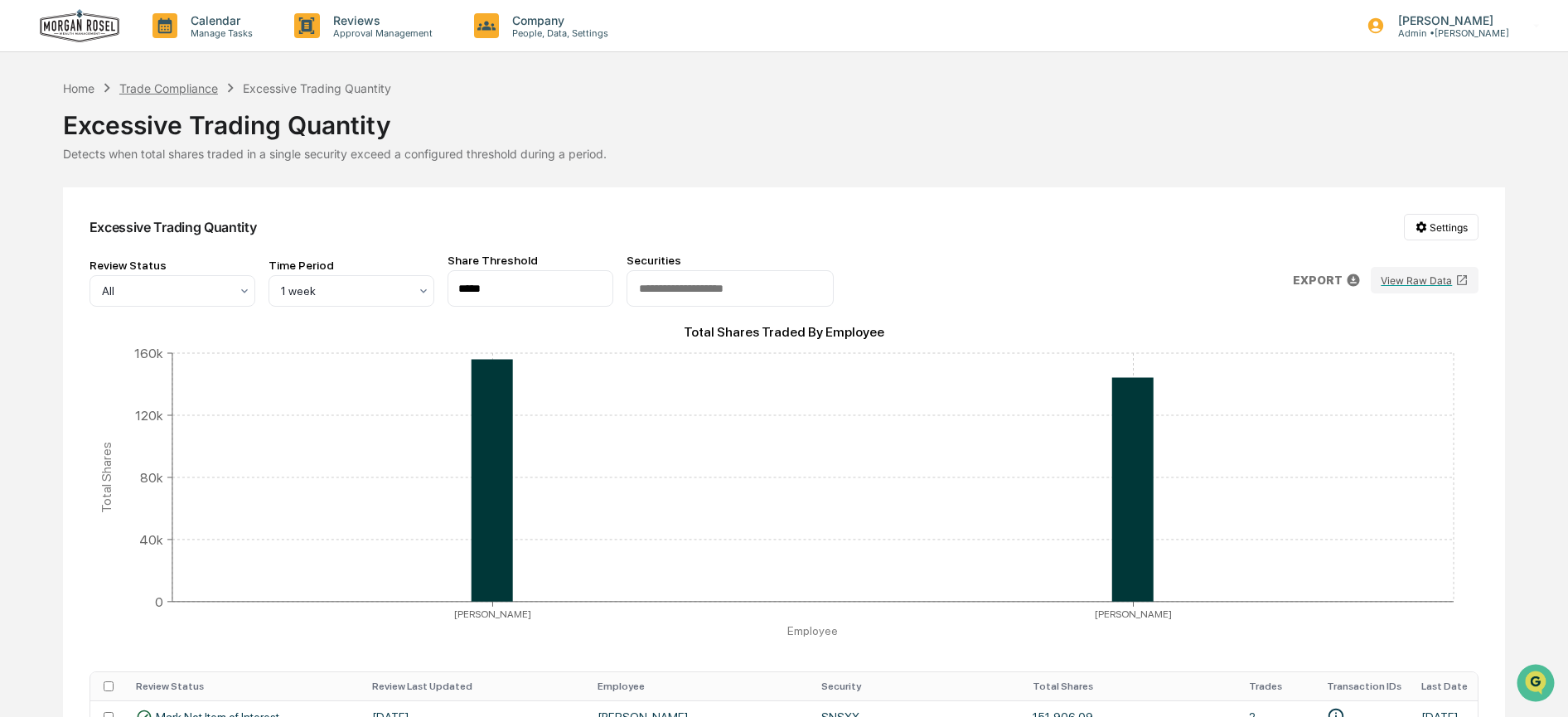
click at [189, 88] on div "Trade Compliance" at bounding box center [169, 88] width 98 height 14
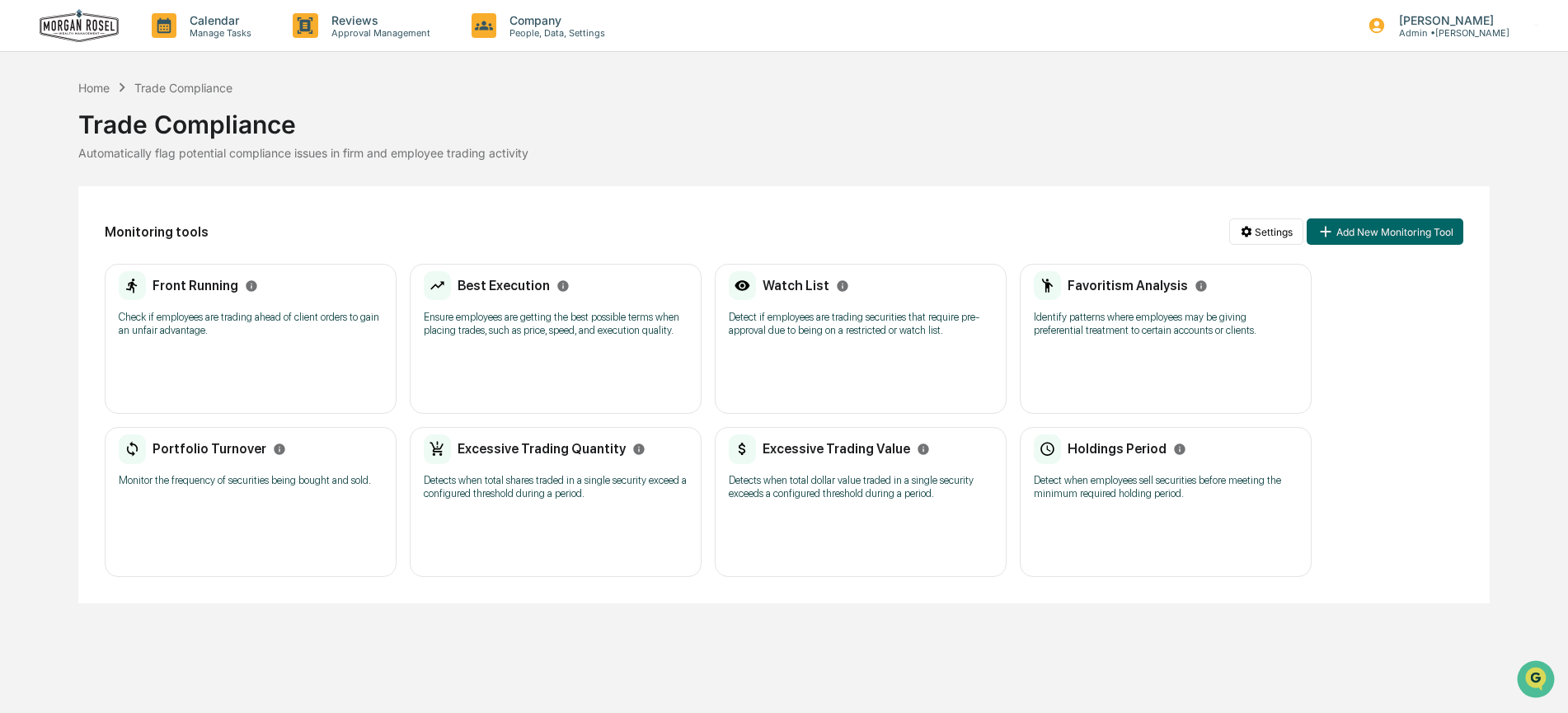
click at [885, 456] on div "Excessive Trading Value" at bounding box center [830, 449] width 201 height 30
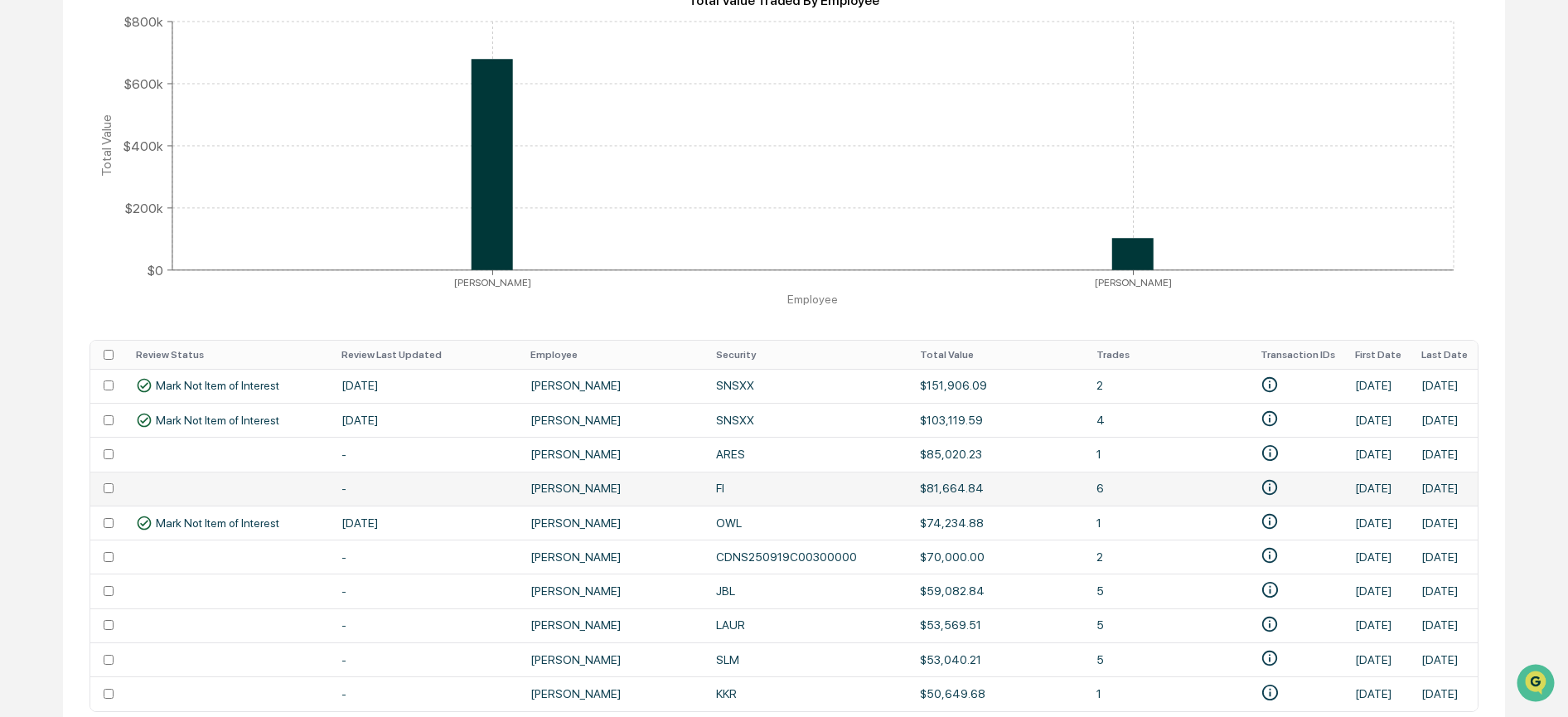
scroll to position [419, 0]
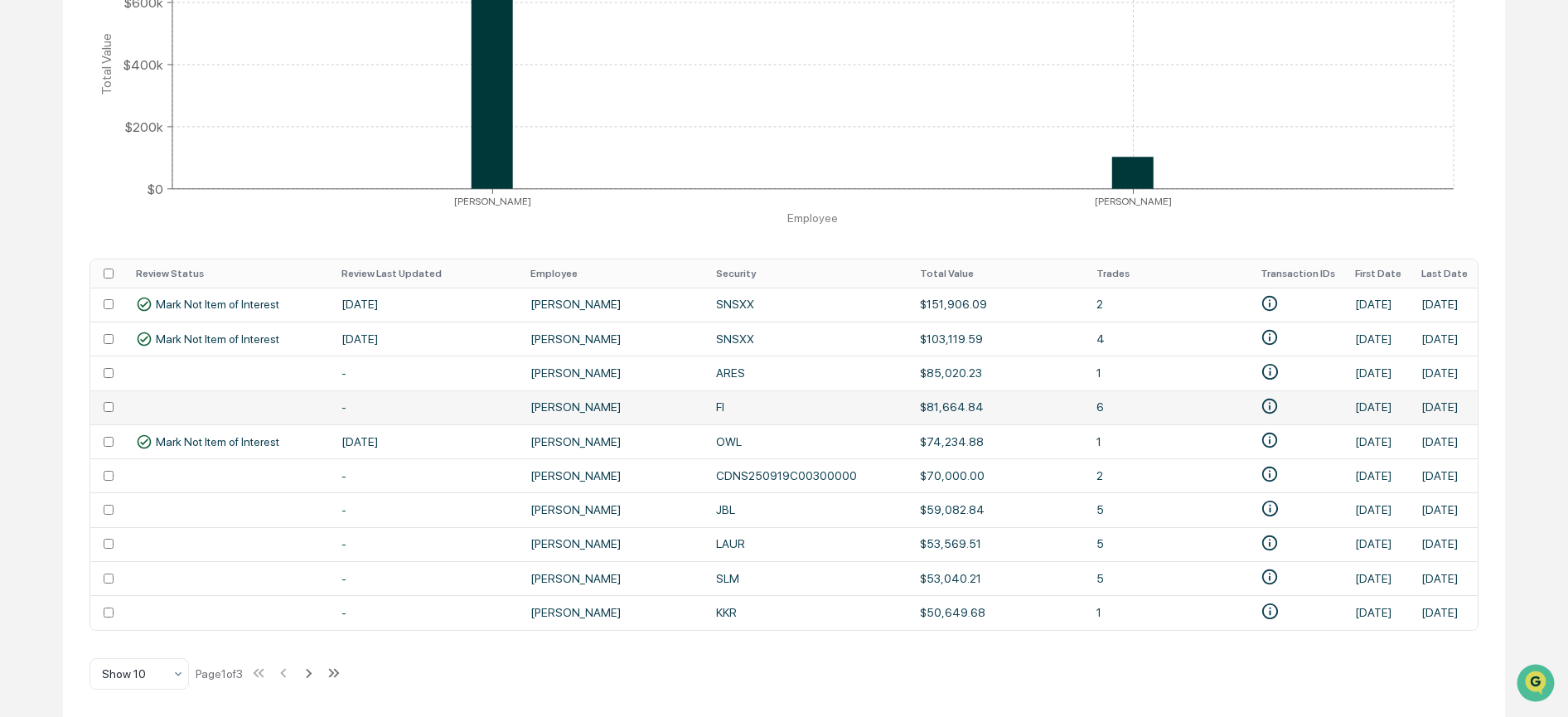
click at [910, 401] on td "$81,664.84" at bounding box center [998, 407] width 176 height 34
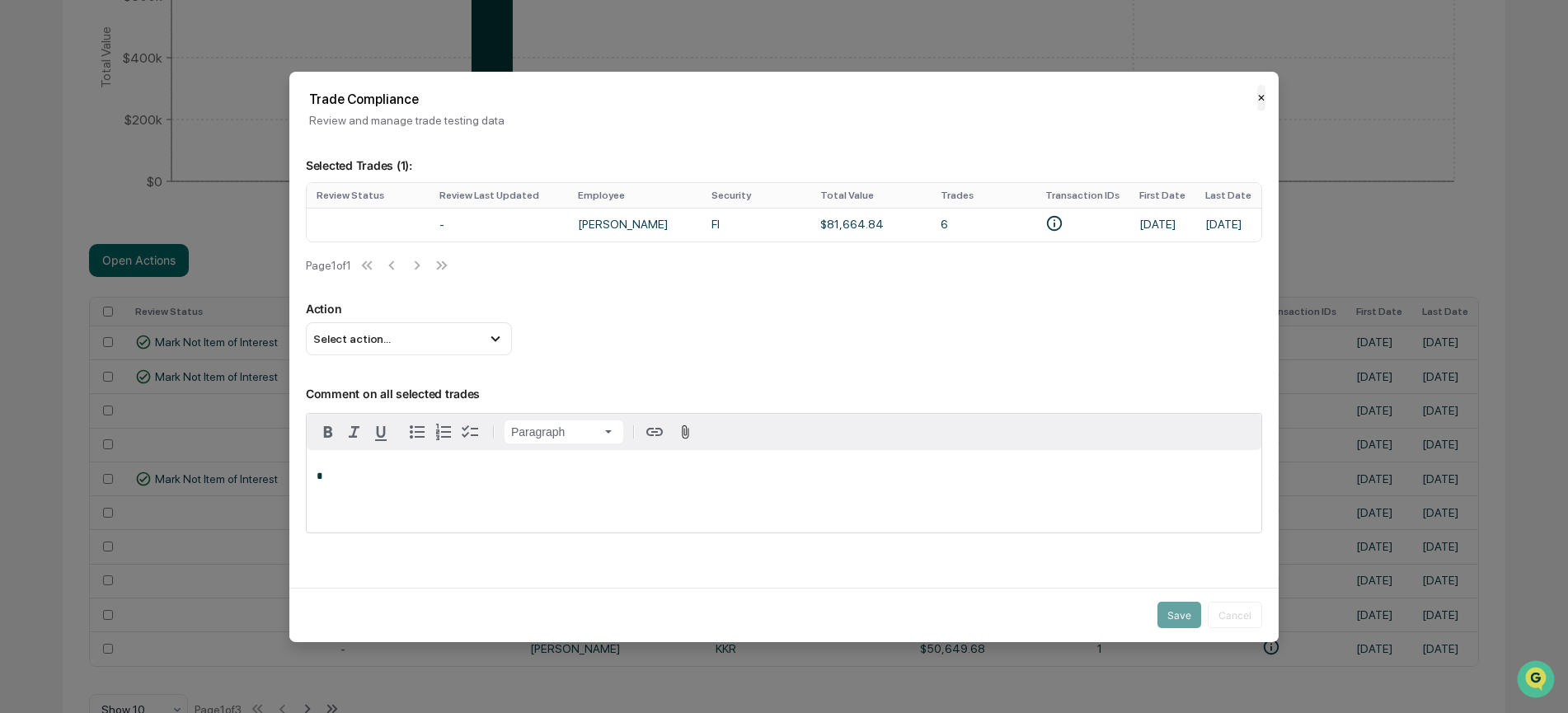
click at [1257, 102] on button "✕" at bounding box center [1261, 98] width 8 height 27
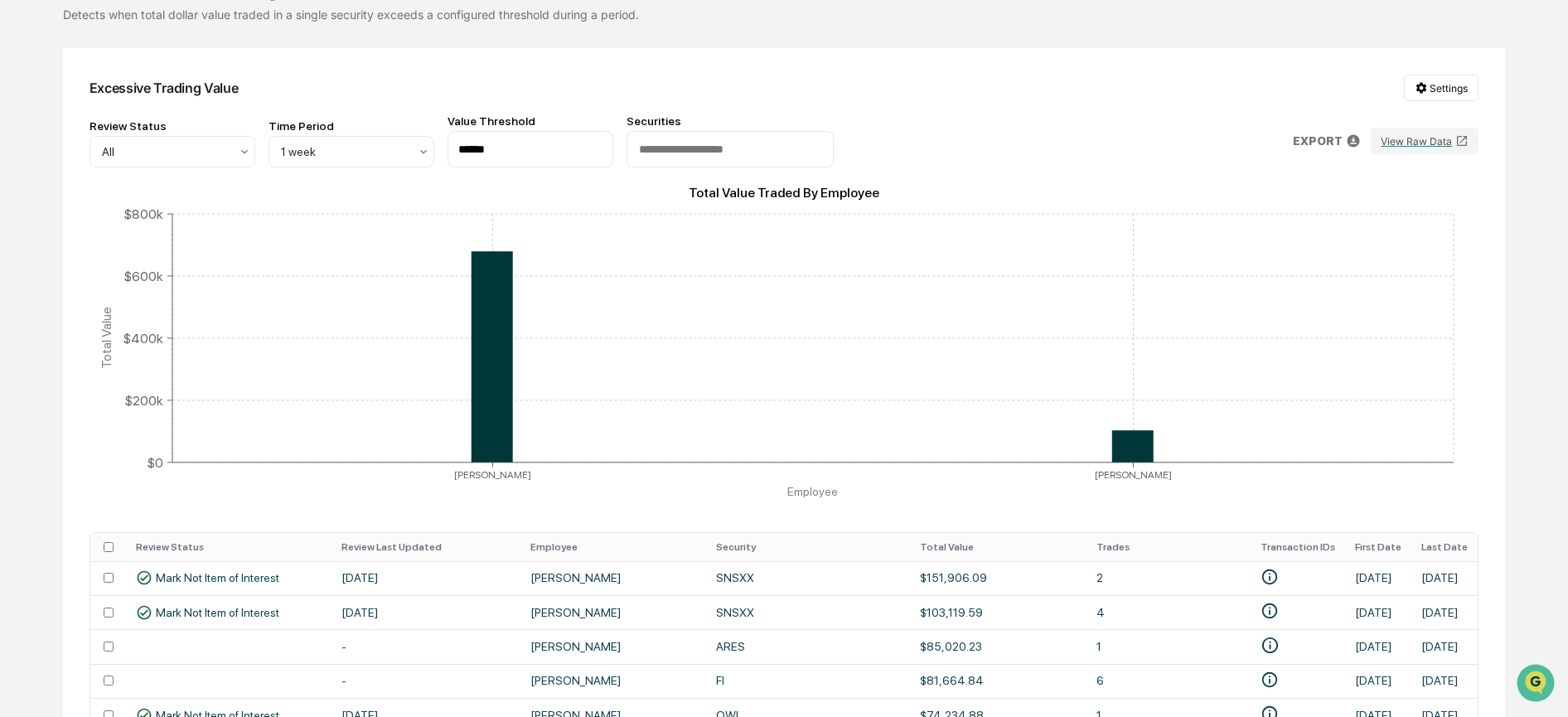
scroll to position [0, 0]
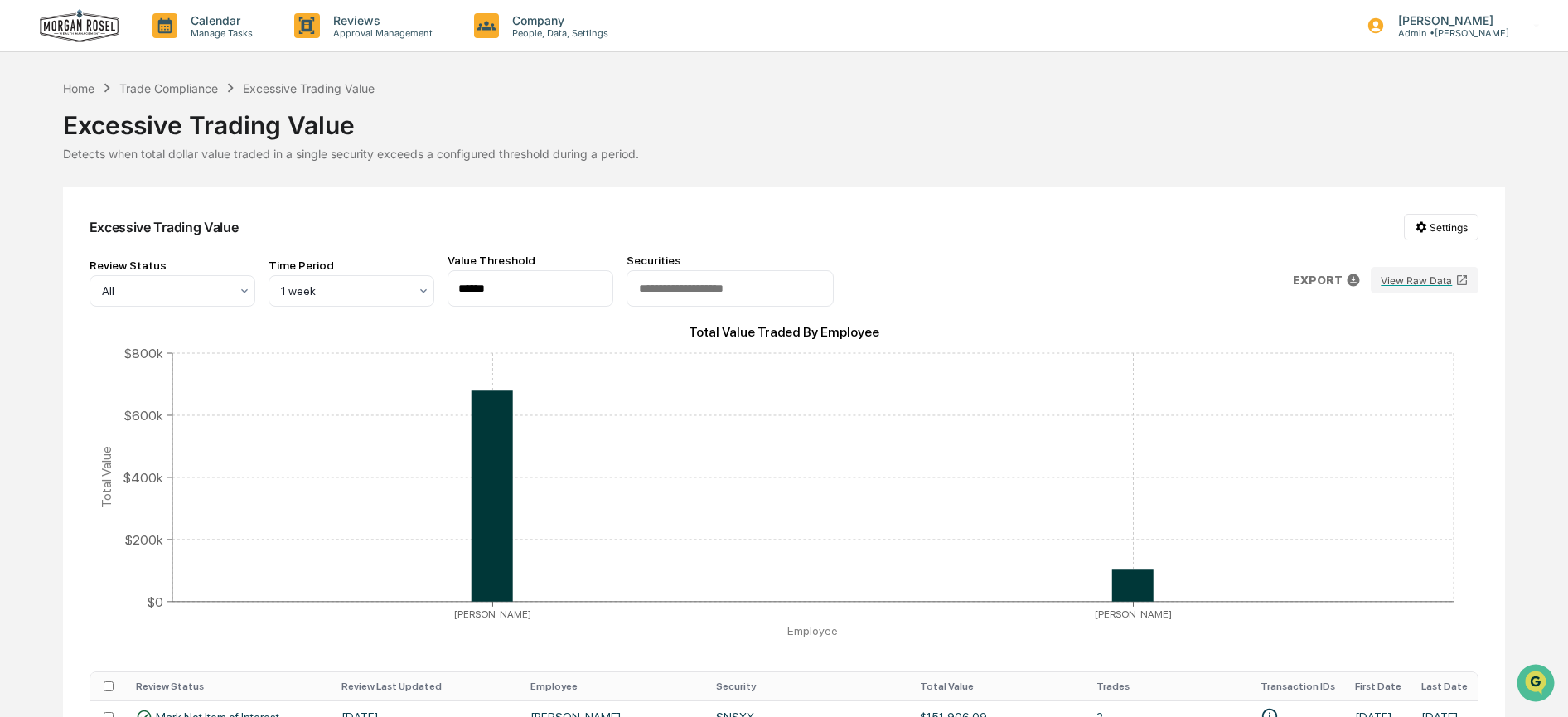
click at [195, 88] on div "Trade Compliance" at bounding box center [169, 88] width 98 height 14
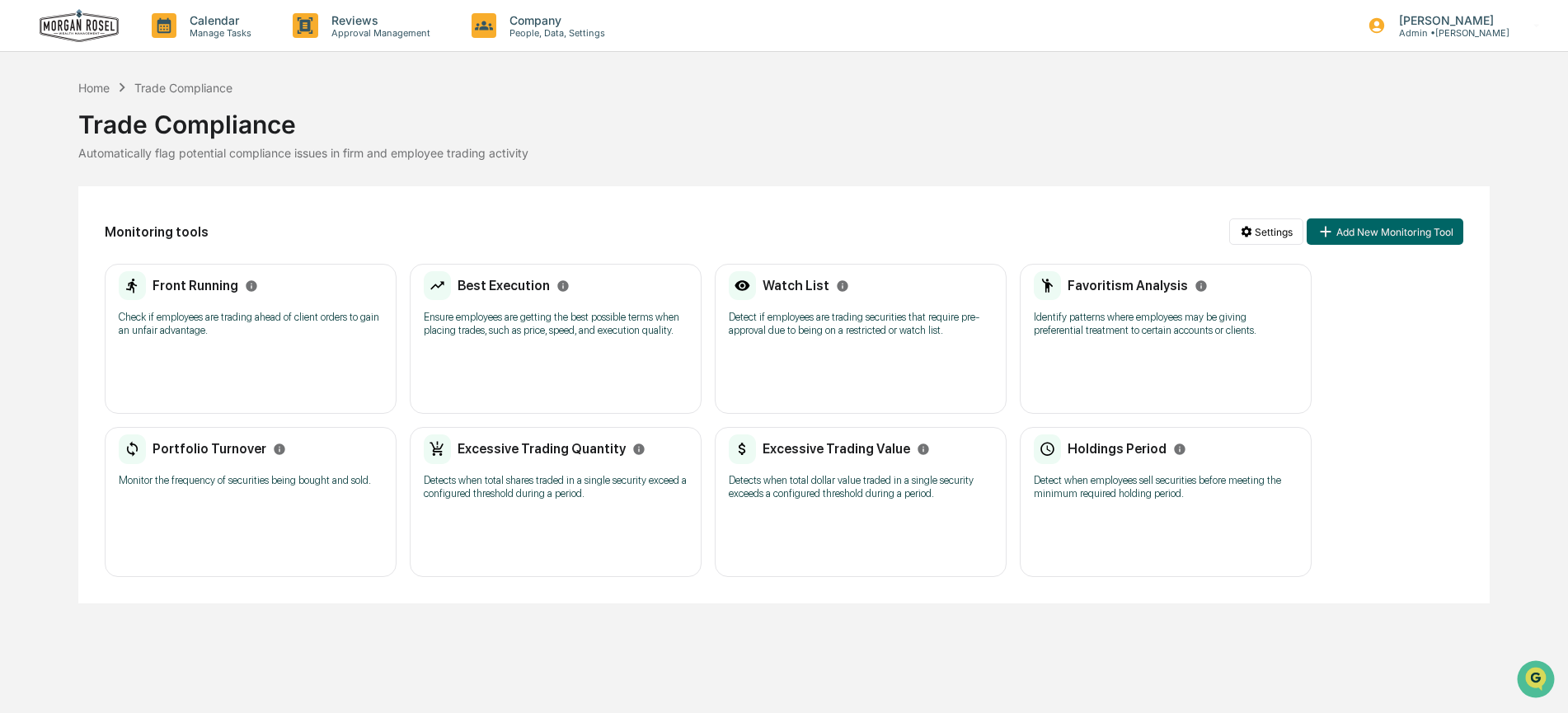
click at [1126, 466] on div "Holdings Period Detect when employees sell securities before meeting the minimu…" at bounding box center [1166, 472] width 264 height 77
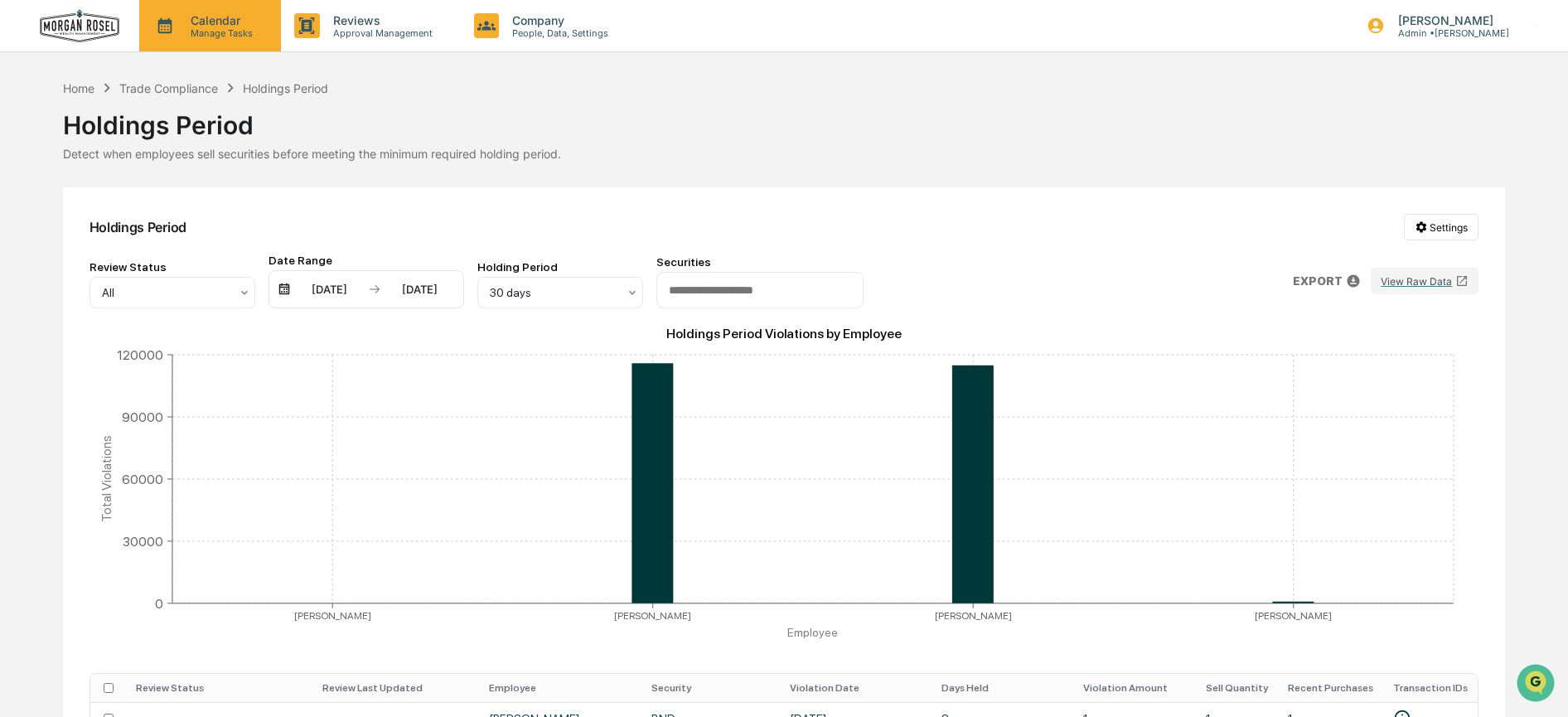
click at [183, 36] on p "Manage Tasks" at bounding box center [219, 32] width 84 height 12
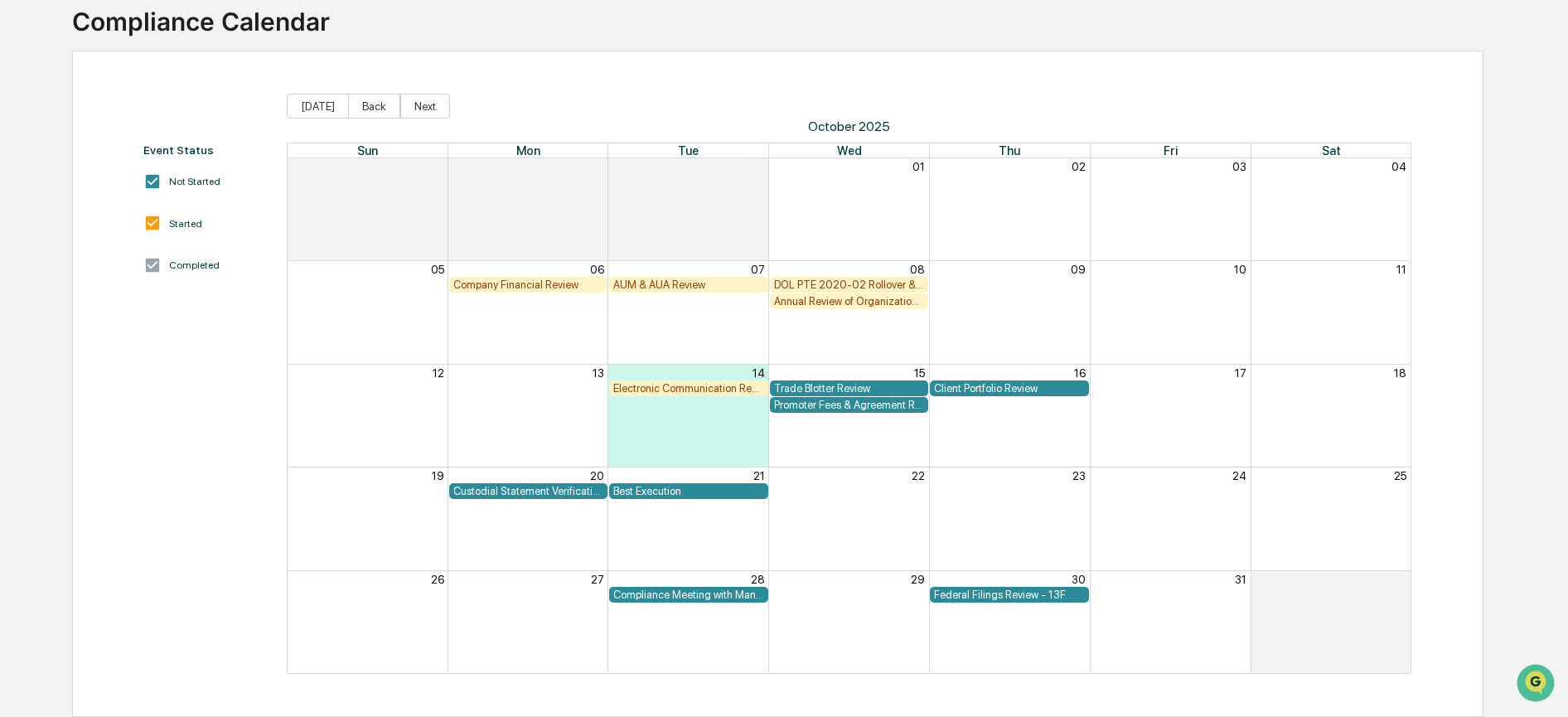
scroll to position [128, 0]
click at [366, 94] on button "Back" at bounding box center [374, 106] width 52 height 25
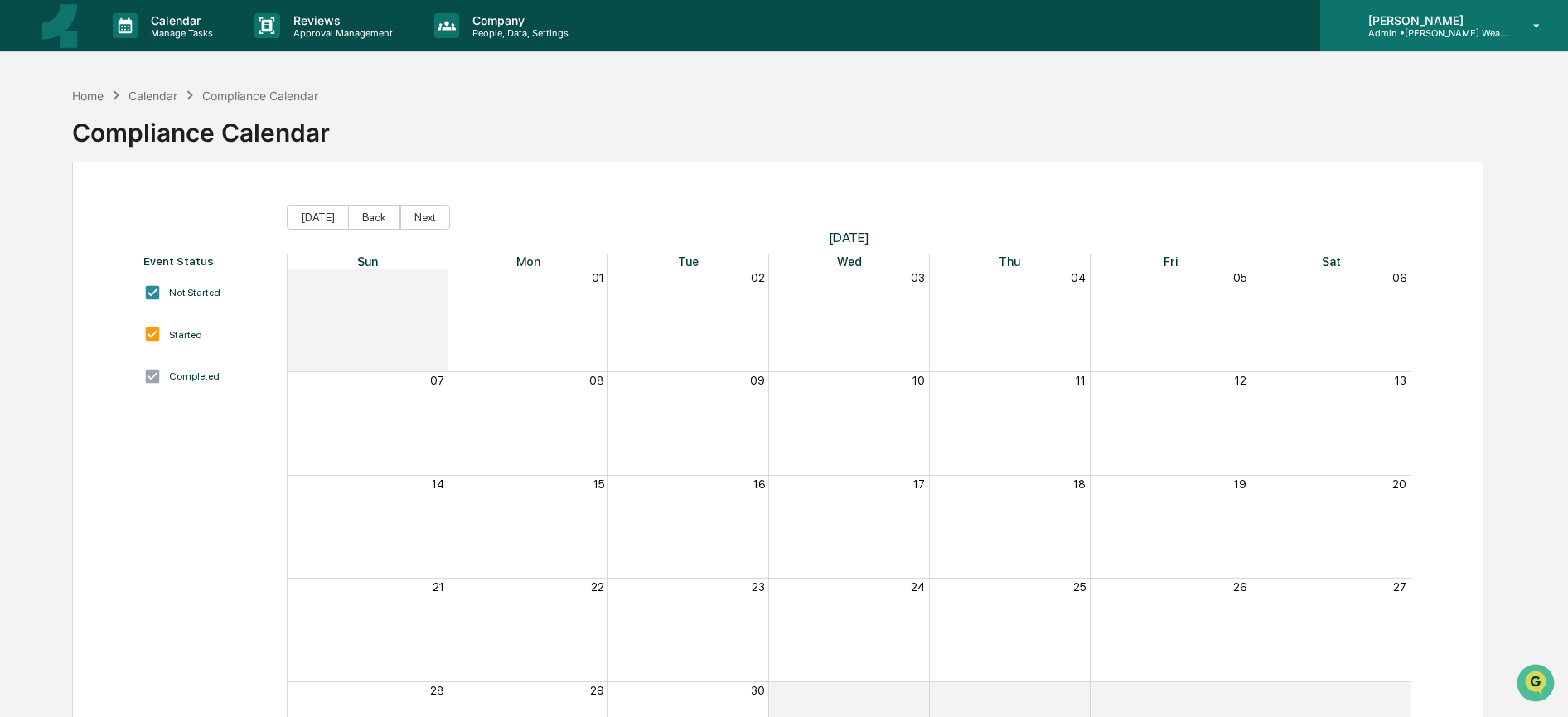
click at [1434, 22] on p "[PERSON_NAME]" at bounding box center [1433, 19] width 154 height 14
